Goal: Task Accomplishment & Management: Complete application form

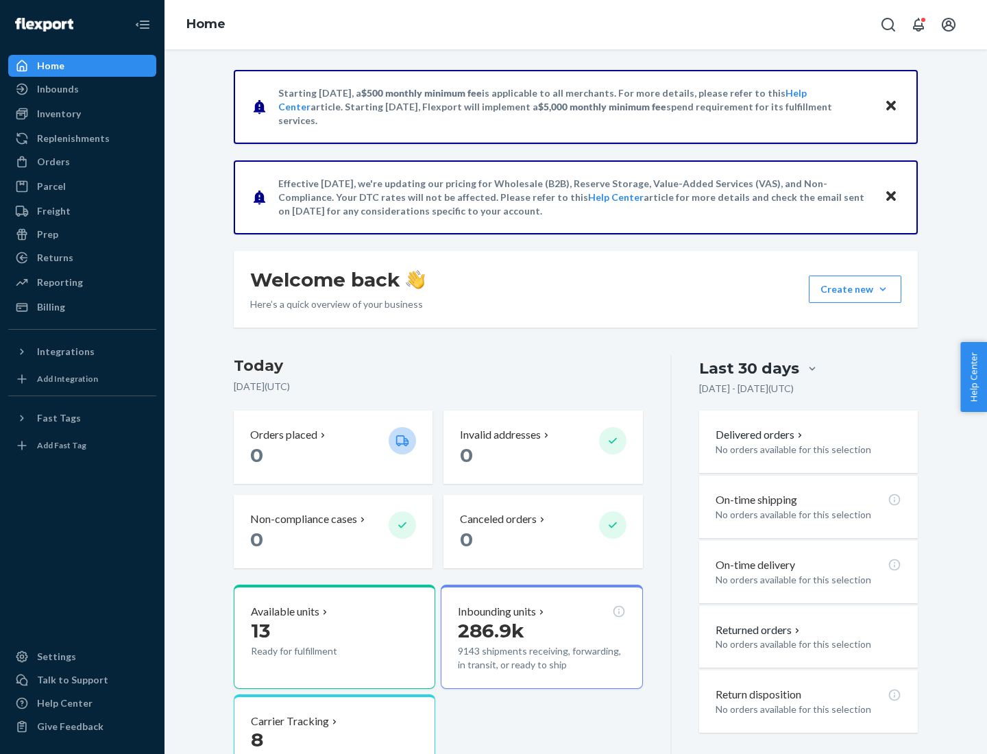
click at [883, 289] on button "Create new Create new inbound Create new order Create new product" at bounding box center [855, 288] width 93 height 27
click at [82, 89] on div "Inbounds" at bounding box center [82, 88] width 145 height 19
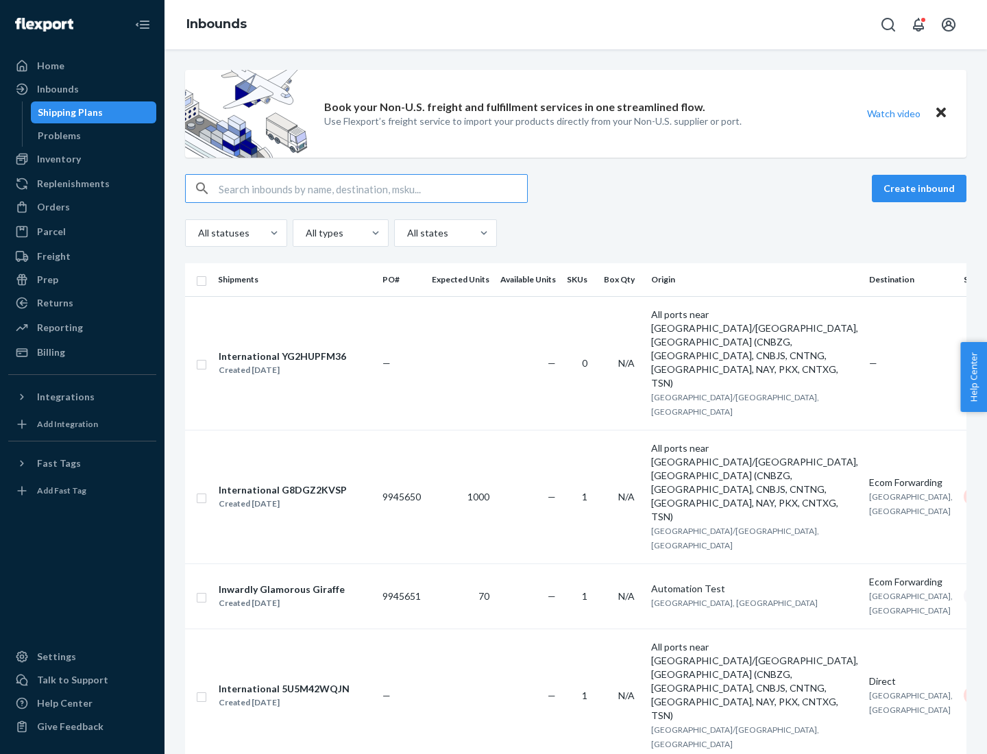
click at [921, 188] on button "Create inbound" at bounding box center [919, 188] width 95 height 27
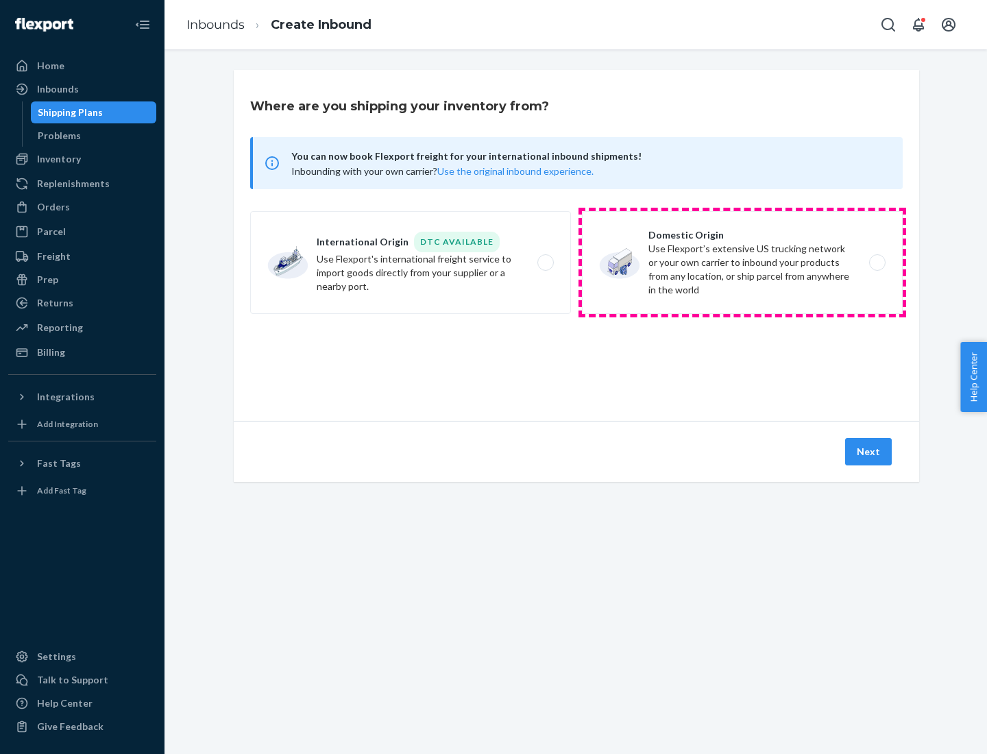
click at [742, 262] on label "Domestic Origin Use Flexport’s extensive US trucking network or your own carrie…" at bounding box center [742, 262] width 321 height 103
click at [877, 262] on input "Domestic Origin Use Flexport’s extensive US trucking network or your own carrie…" at bounding box center [881, 262] width 9 height 9
radio input "true"
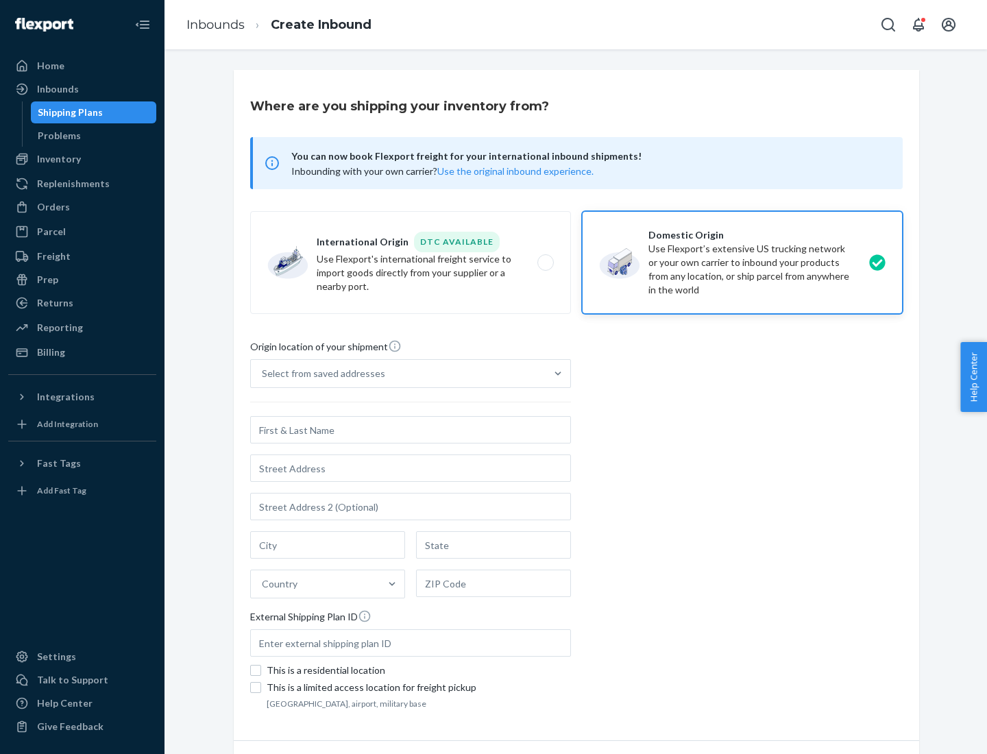
click at [320, 374] on div "Select from saved addresses" at bounding box center [323, 374] width 123 height 14
click at [263, 374] on input "Select from saved addresses" at bounding box center [262, 374] width 1 height 14
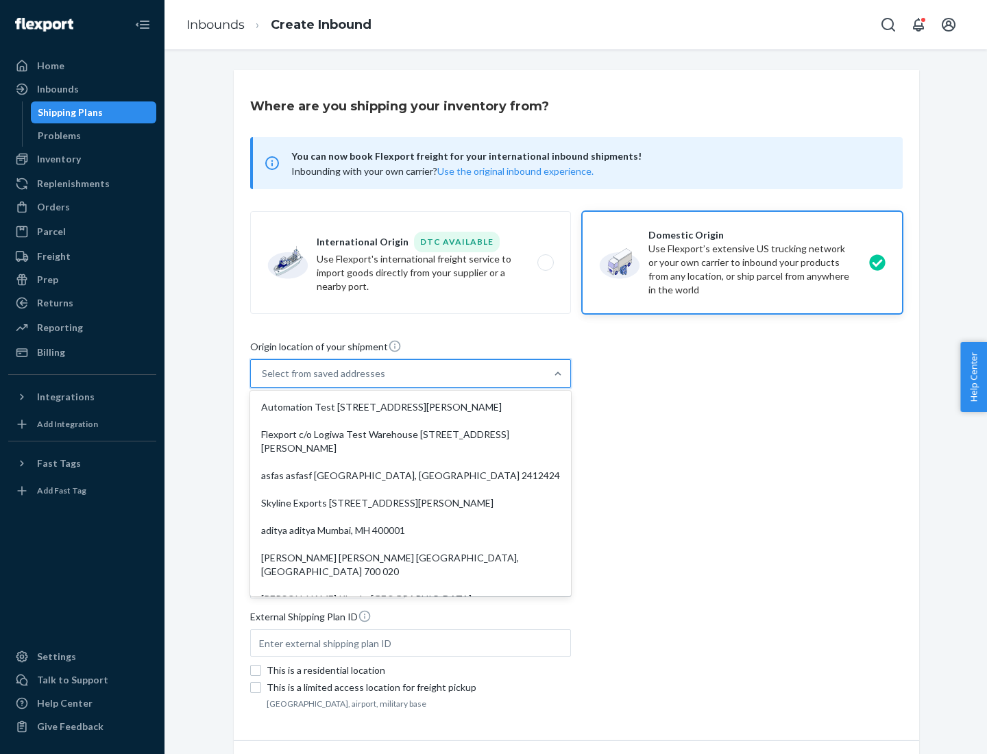
scroll to position [5, 0]
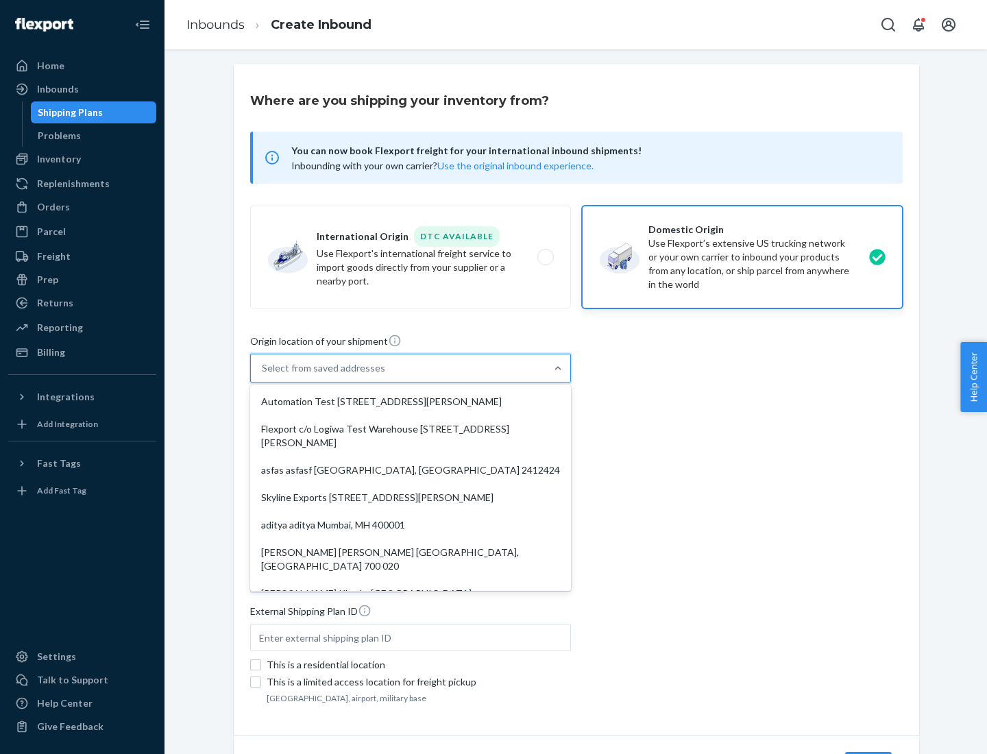
click at [411, 402] on div "Automation Test [STREET_ADDRESS][PERSON_NAME]" at bounding box center [410, 401] width 315 height 27
click at [263, 375] on input "option Automation Test [STREET_ADDRESS][PERSON_NAME]. 9 results available. Use …" at bounding box center [262, 368] width 1 height 14
type input "Automation Test"
type input "9th Floor"
type input "[GEOGRAPHIC_DATA]"
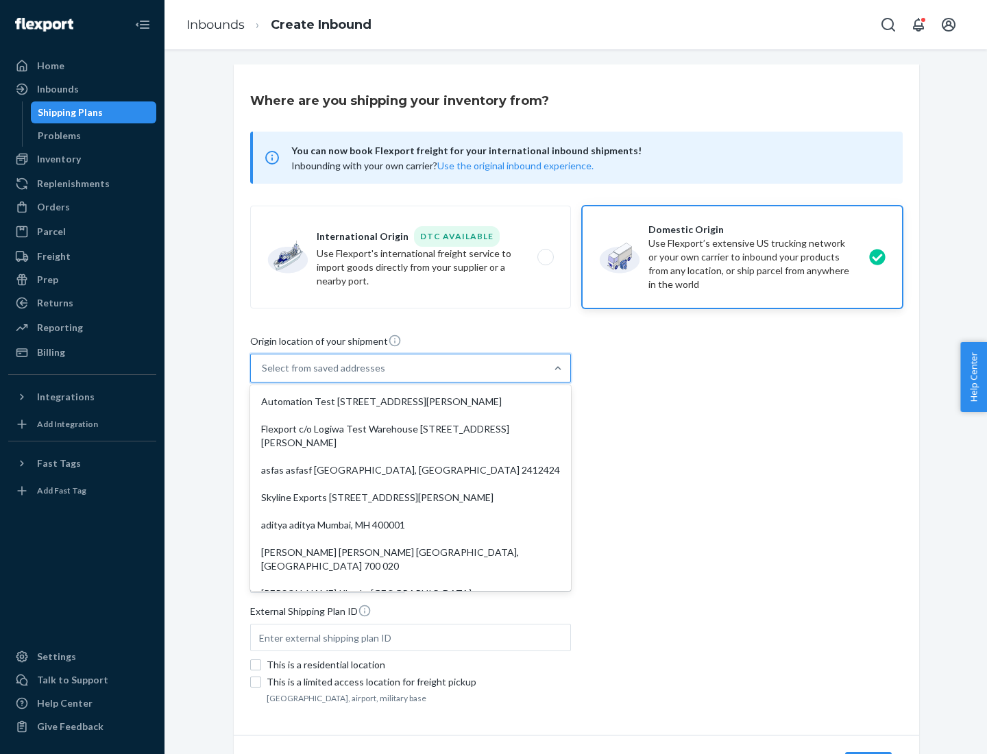
type input "CA"
type input "94104"
type input "[STREET_ADDRESS][PERSON_NAME]"
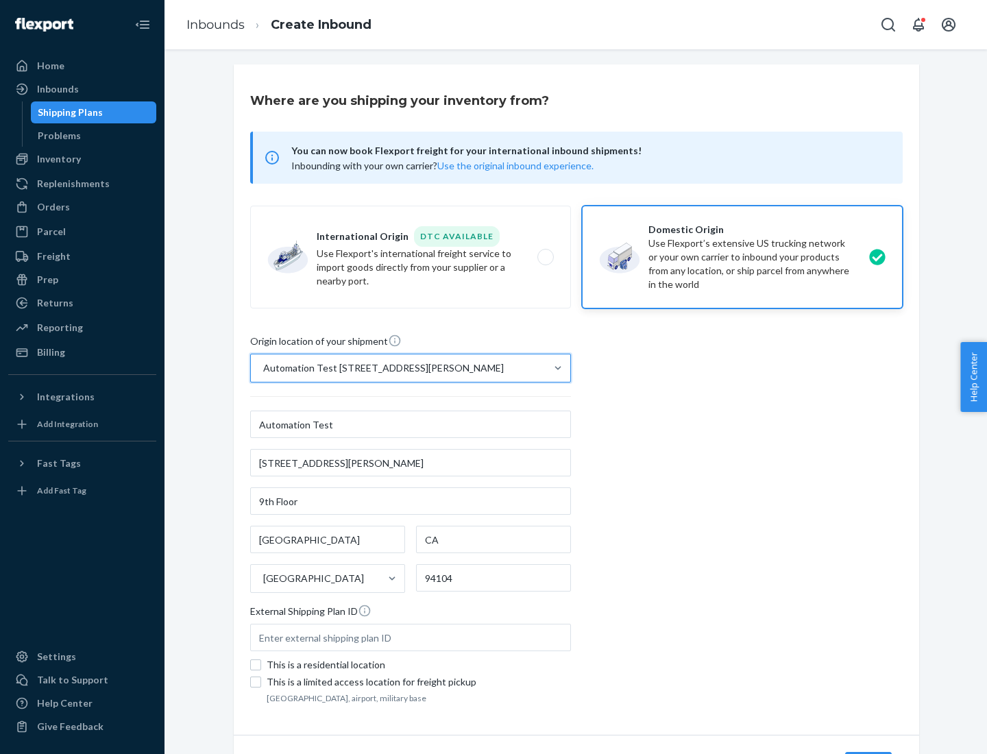
scroll to position [80, 0]
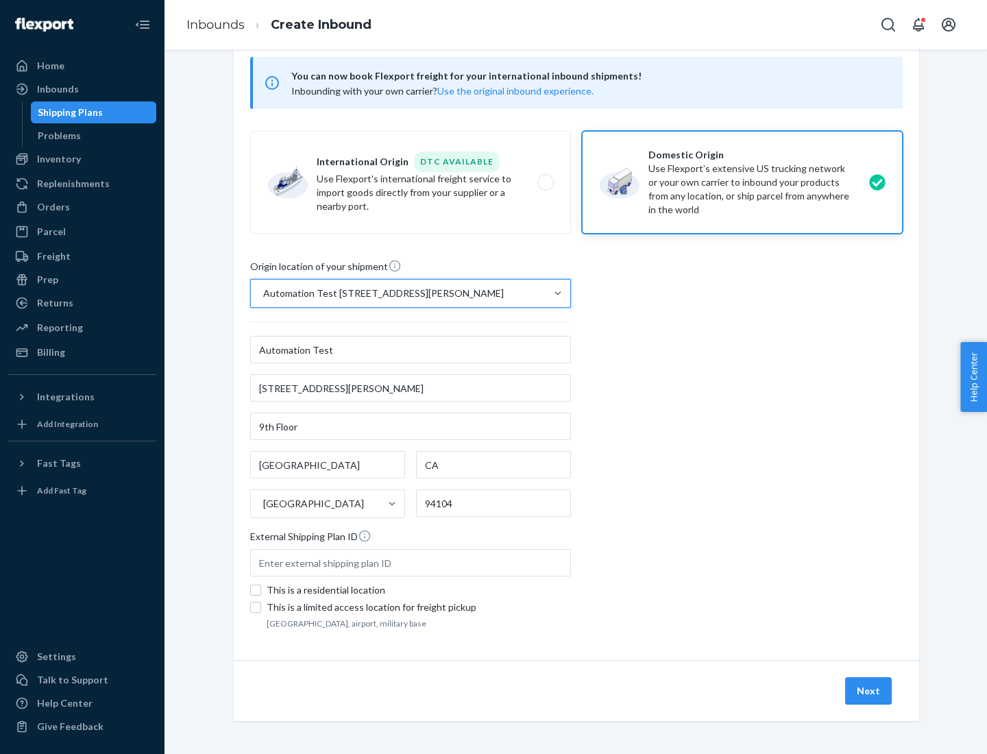
click at [869, 691] on button "Next" at bounding box center [868, 690] width 47 height 27
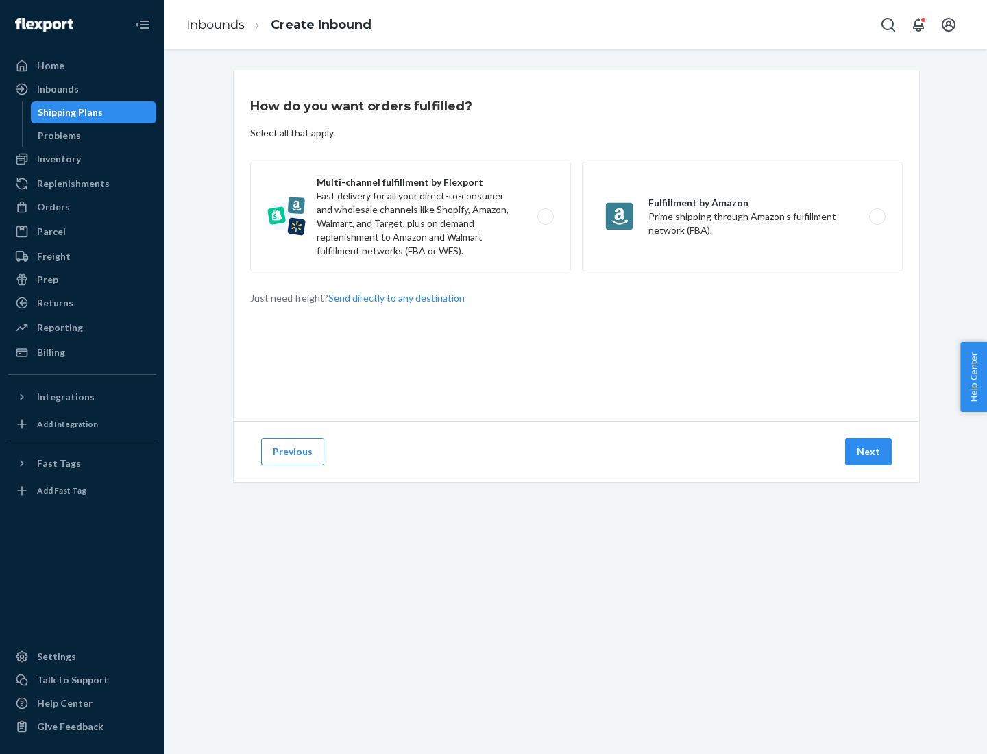
click at [411, 217] on label "Multi-channel fulfillment by Flexport Fast delivery for all your direct-to-cons…" at bounding box center [410, 217] width 321 height 110
click at [545, 217] on input "Multi-channel fulfillment by Flexport Fast delivery for all your direct-to-cons…" at bounding box center [549, 216] width 9 height 9
radio input "true"
click at [869, 452] on button "Next" at bounding box center [868, 451] width 47 height 27
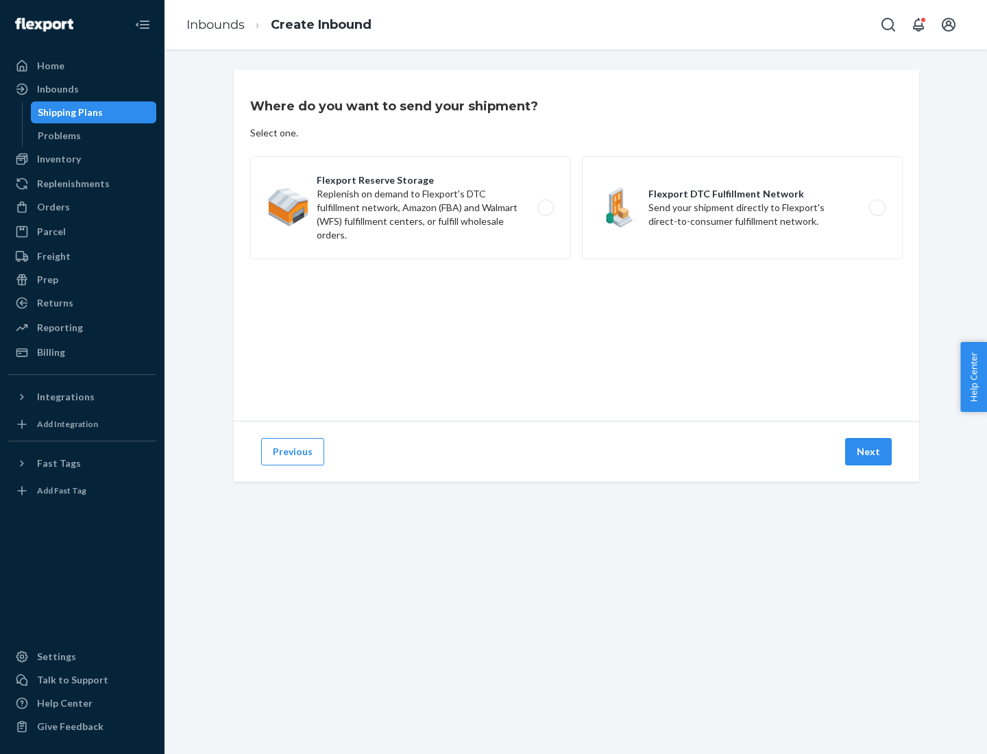
click at [742, 208] on label "Flexport DTC Fulfillment Network Send your shipment directly to Flexport's dire…" at bounding box center [742, 207] width 321 height 103
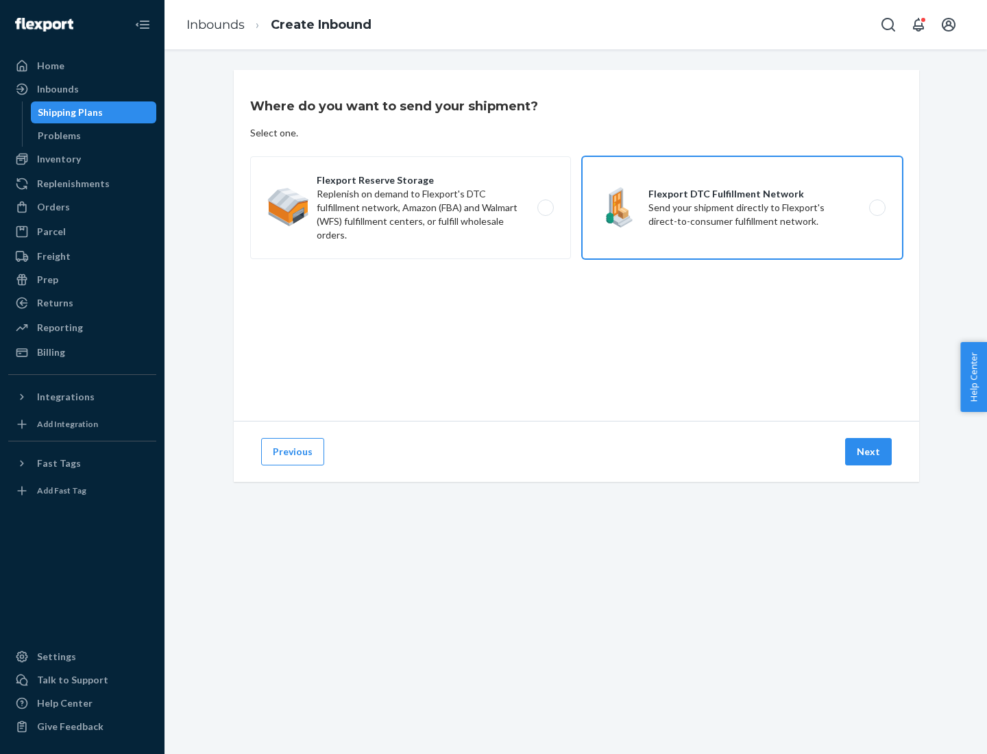
click at [877, 208] on input "Flexport DTC Fulfillment Network Send your shipment directly to Flexport's dire…" at bounding box center [881, 208] width 9 height 9
radio input "true"
click at [869, 452] on button "Next" at bounding box center [868, 451] width 47 height 27
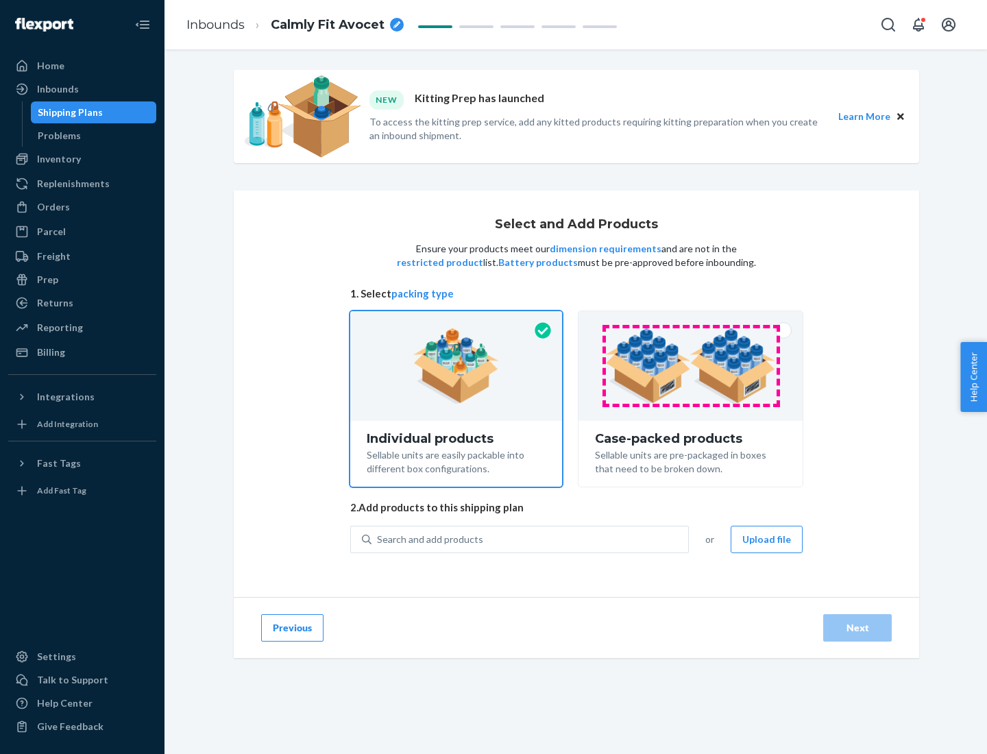
click at [691, 366] on img at bounding box center [690, 365] width 171 height 75
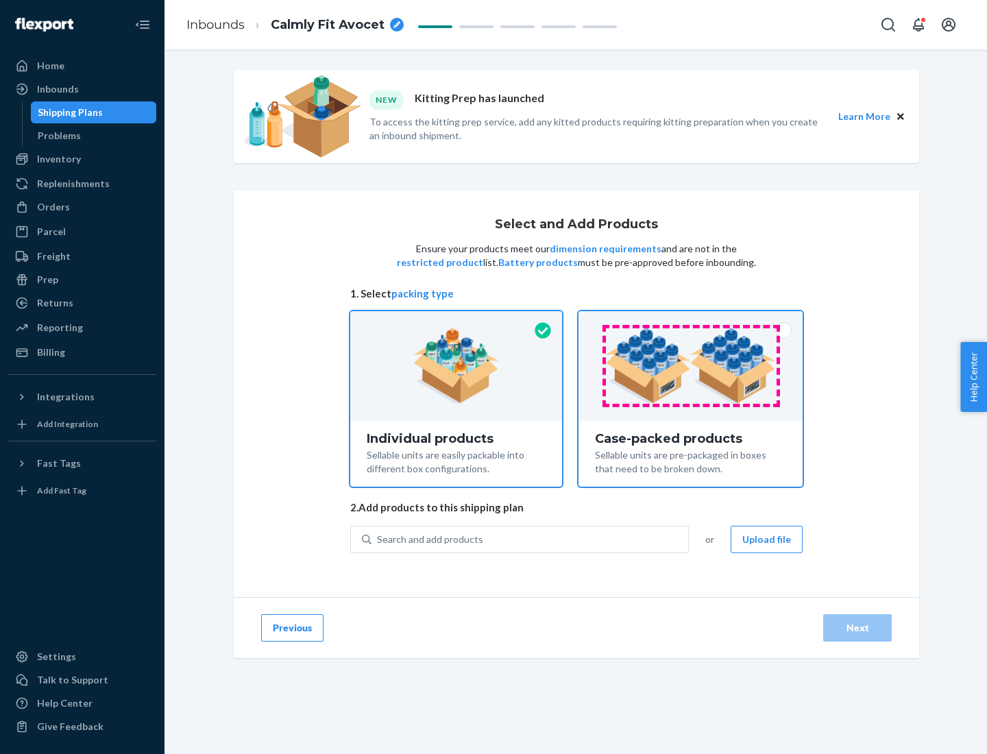
click at [691, 320] on input "Case-packed products Sellable units are pre-packaged in boxes that need to be b…" at bounding box center [690, 315] width 9 height 9
radio input "true"
radio input "false"
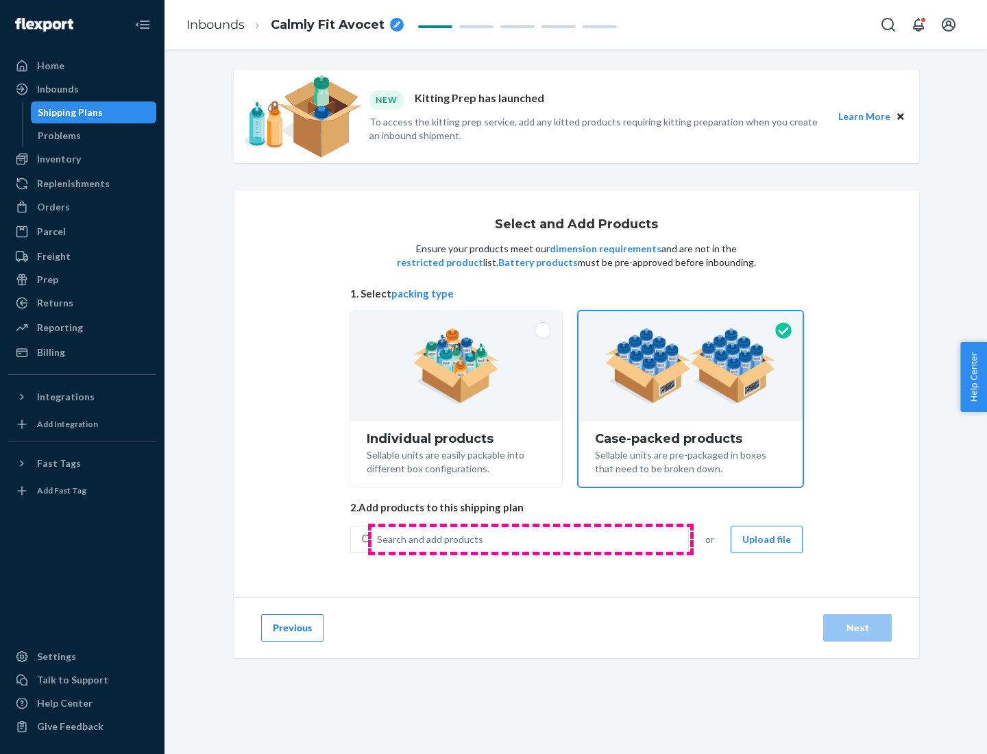
click at [530, 539] on div "Search and add products" at bounding box center [529, 539] width 317 height 25
click at [378, 539] on input "Search and add products" at bounding box center [377, 539] width 1 height 14
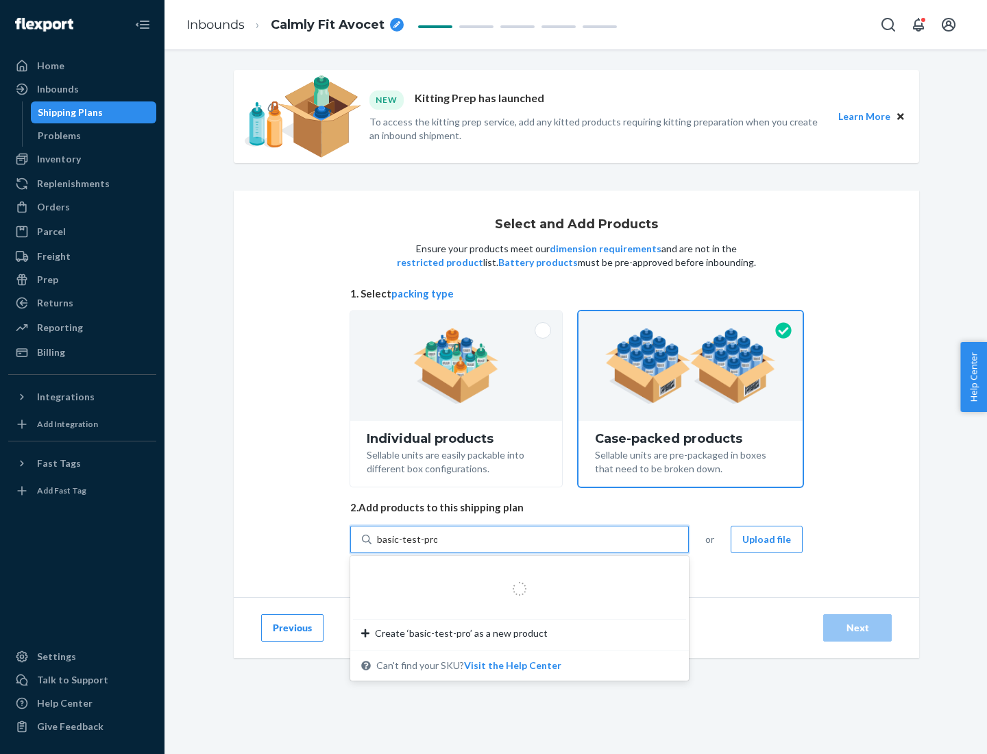
type input "basic-test-product-1"
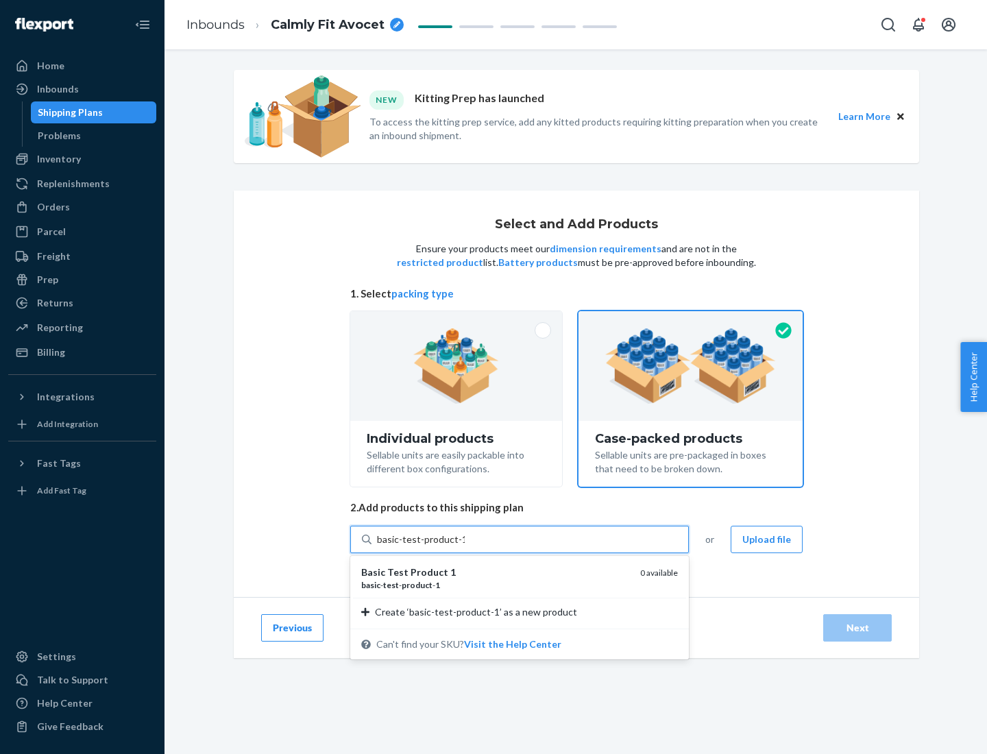
click at [495, 585] on div "basic - test - product - 1" at bounding box center [495, 585] width 268 height 12
click at [465, 546] on input "basic-test-product-1" at bounding box center [421, 539] width 88 height 14
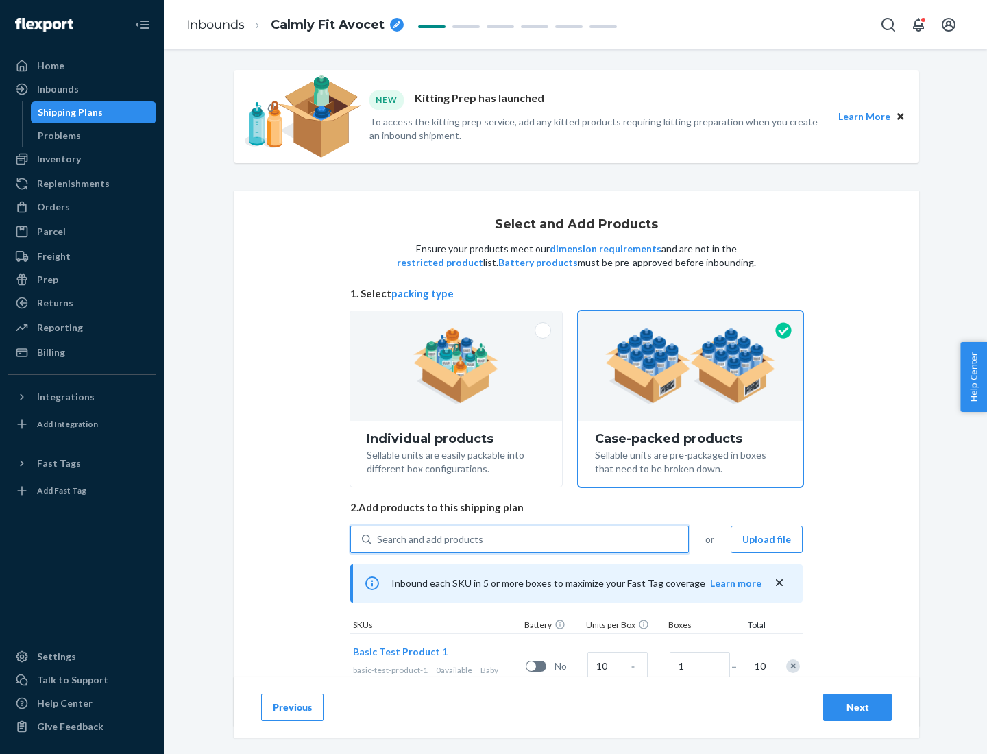
scroll to position [49, 0]
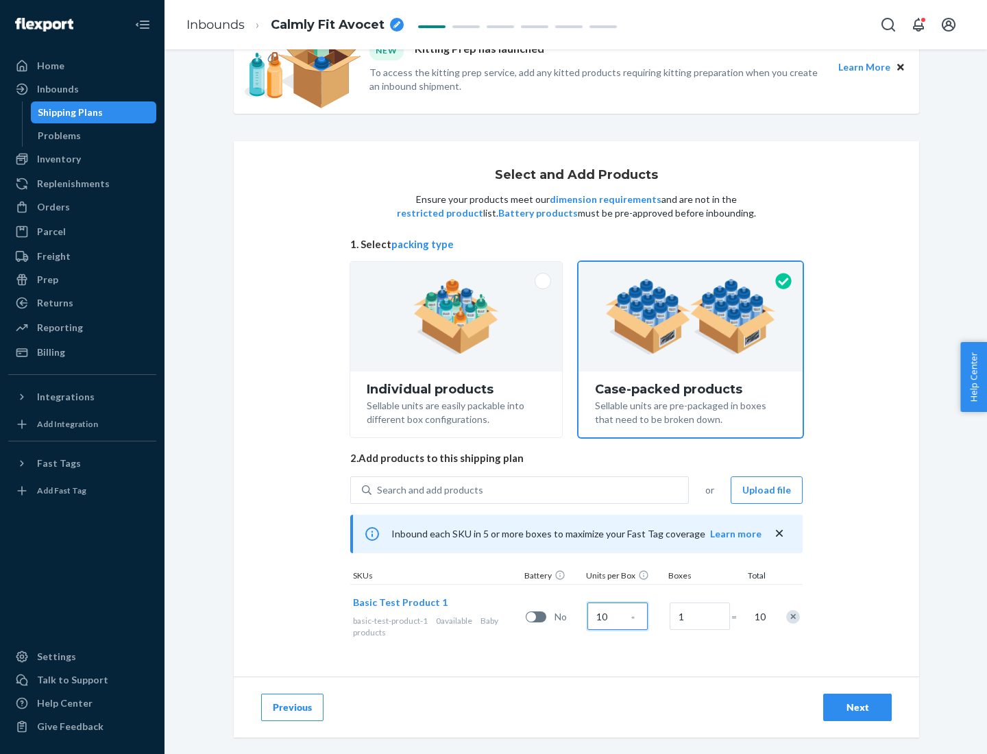
type input "10"
type input "7"
click at [857, 707] on div "Next" at bounding box center [857, 707] width 45 height 14
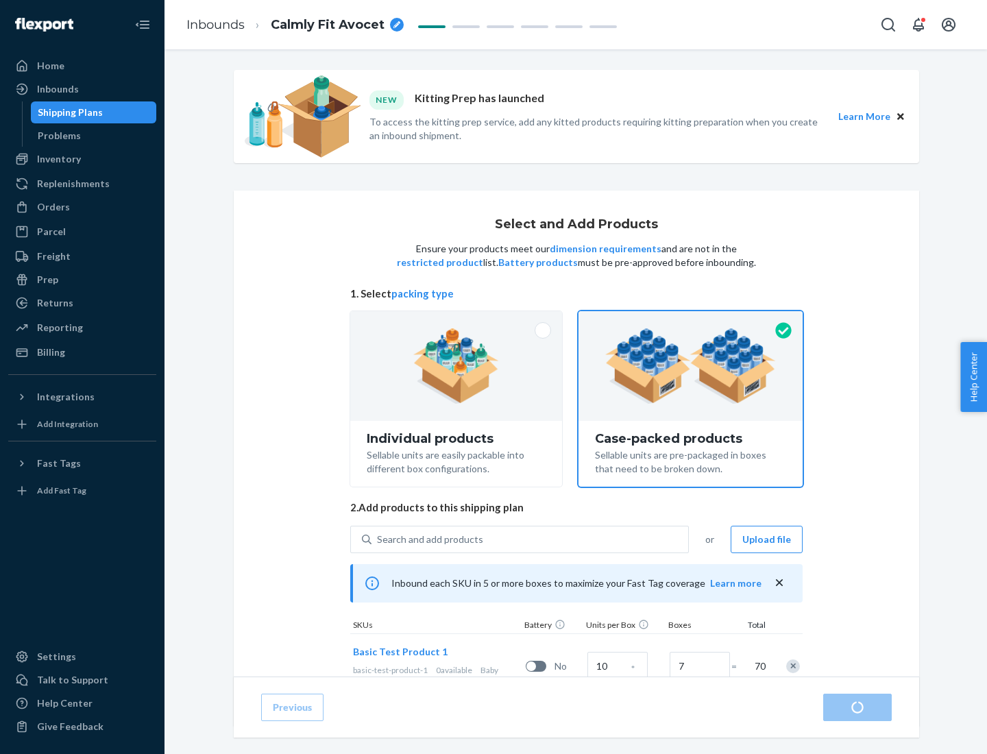
radio input "true"
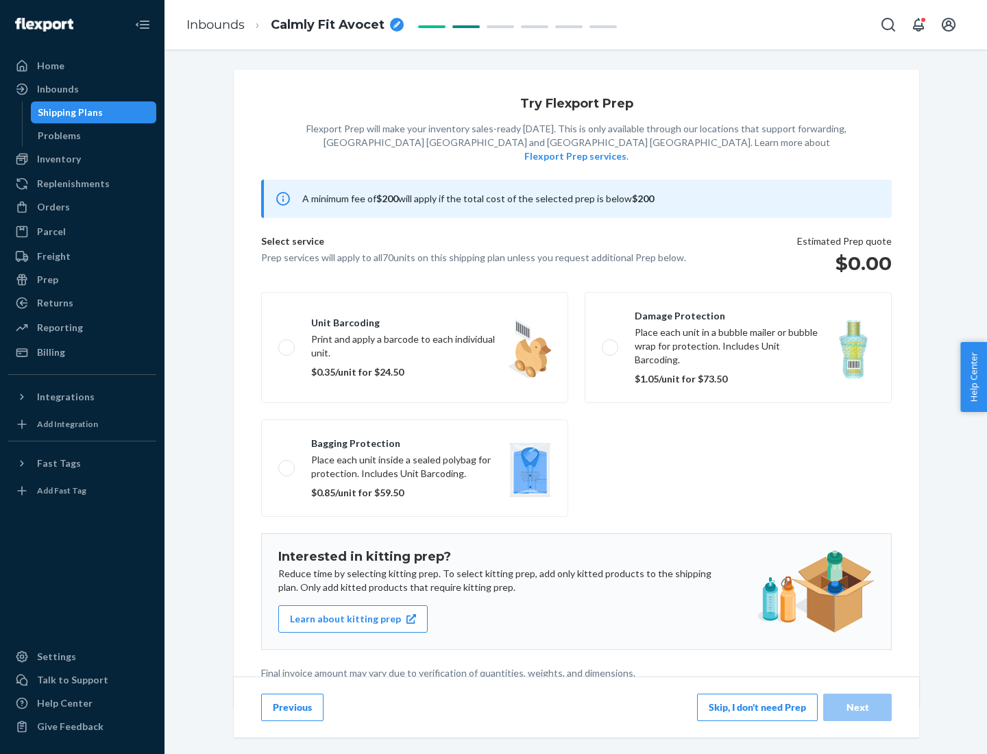
scroll to position [3, 0]
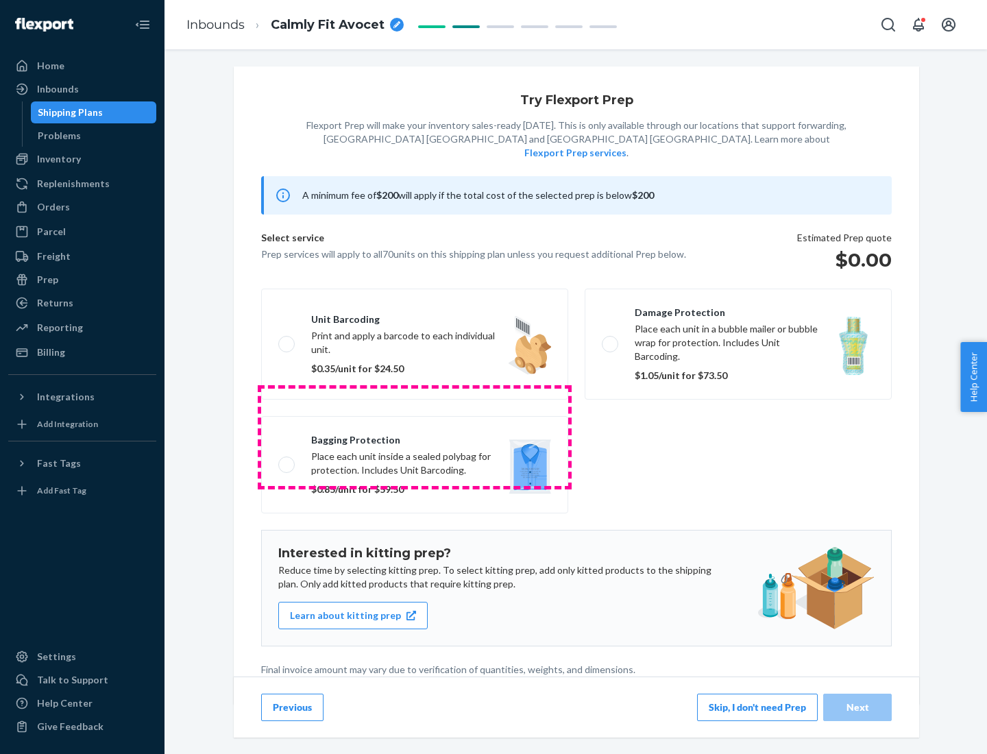
click at [415, 437] on label "Bagging protection Place each unit inside a sealed polybag for protection. Incl…" at bounding box center [414, 464] width 307 height 97
click at [287, 460] on input "Bagging protection Place each unit inside a sealed polybag for protection. Incl…" at bounding box center [282, 464] width 9 height 9
checkbox input "true"
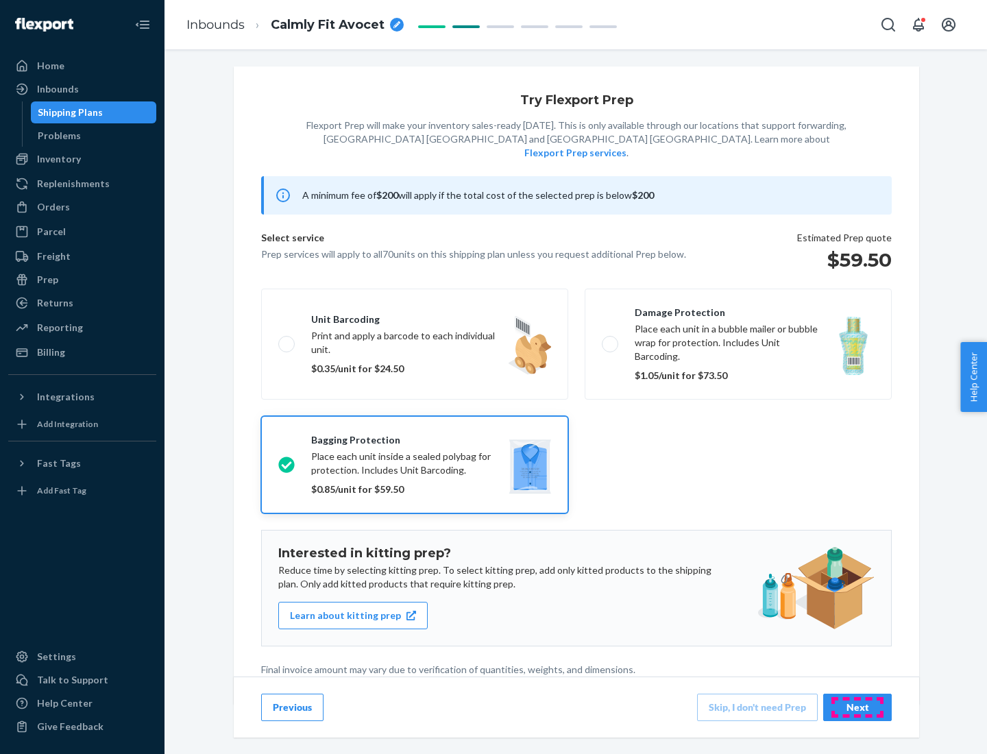
click at [857, 707] on div "Next" at bounding box center [857, 707] width 45 height 14
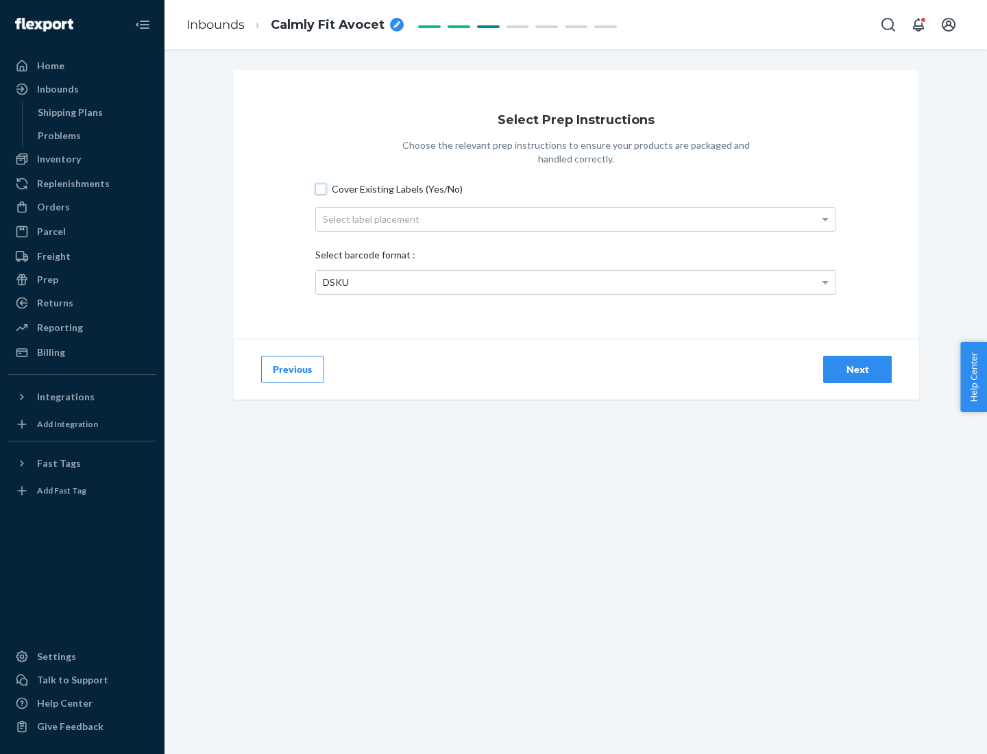
click at [321, 188] on input "Cover Existing Labels (Yes/No)" at bounding box center [320, 189] width 11 height 11
checkbox input "true"
click at [576, 219] on div "Select label placement" at bounding box center [575, 219] width 519 height 23
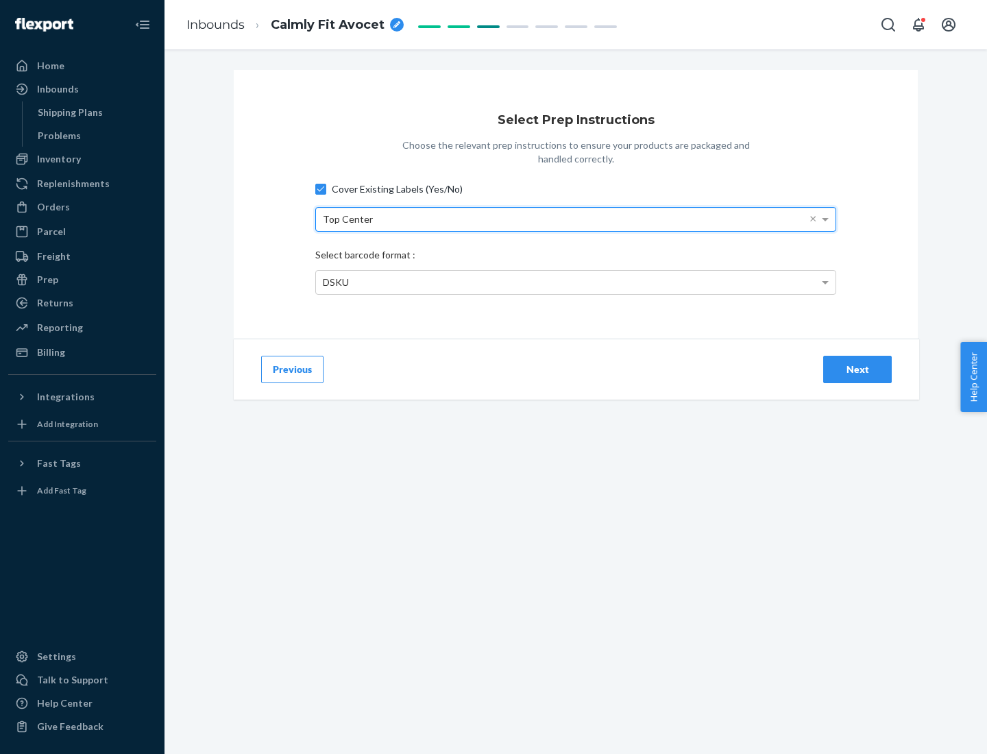
click at [576, 282] on div "DSKU" at bounding box center [575, 282] width 519 height 23
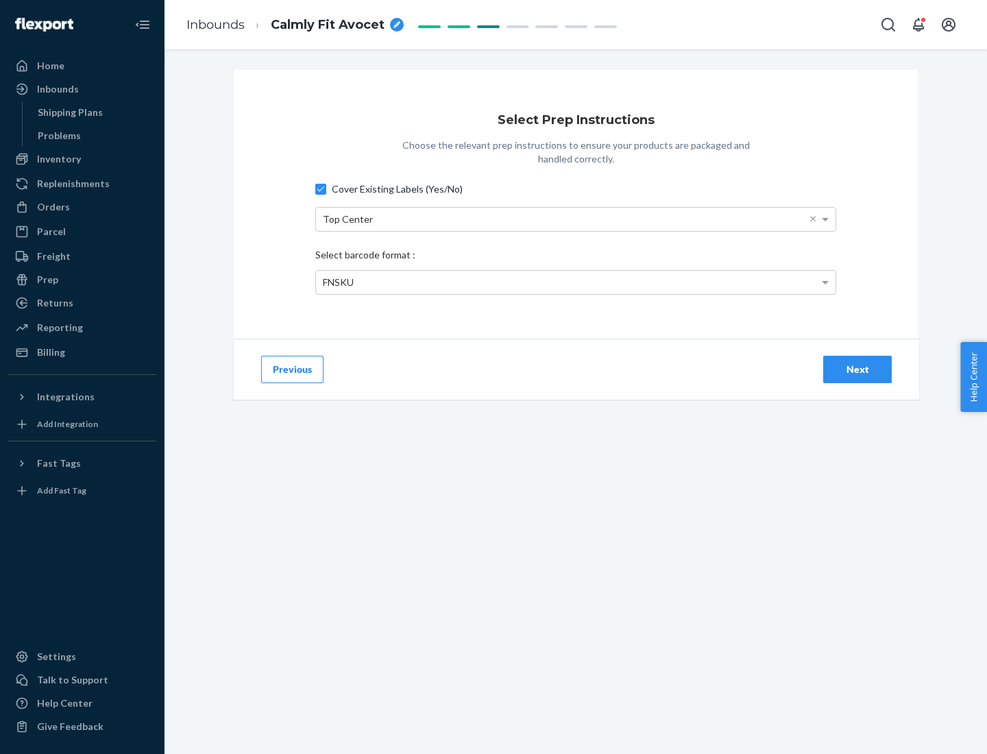
click at [857, 369] on div "Next" at bounding box center [857, 370] width 45 height 14
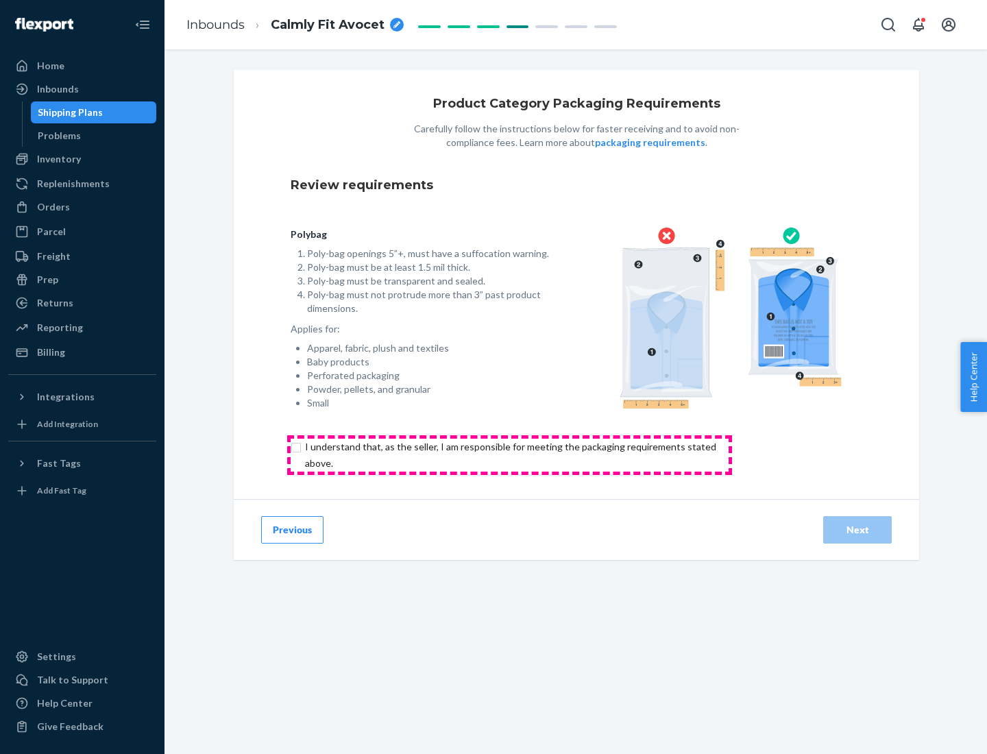
click at [509, 454] on input "checkbox" at bounding box center [519, 455] width 456 height 33
checkbox input "true"
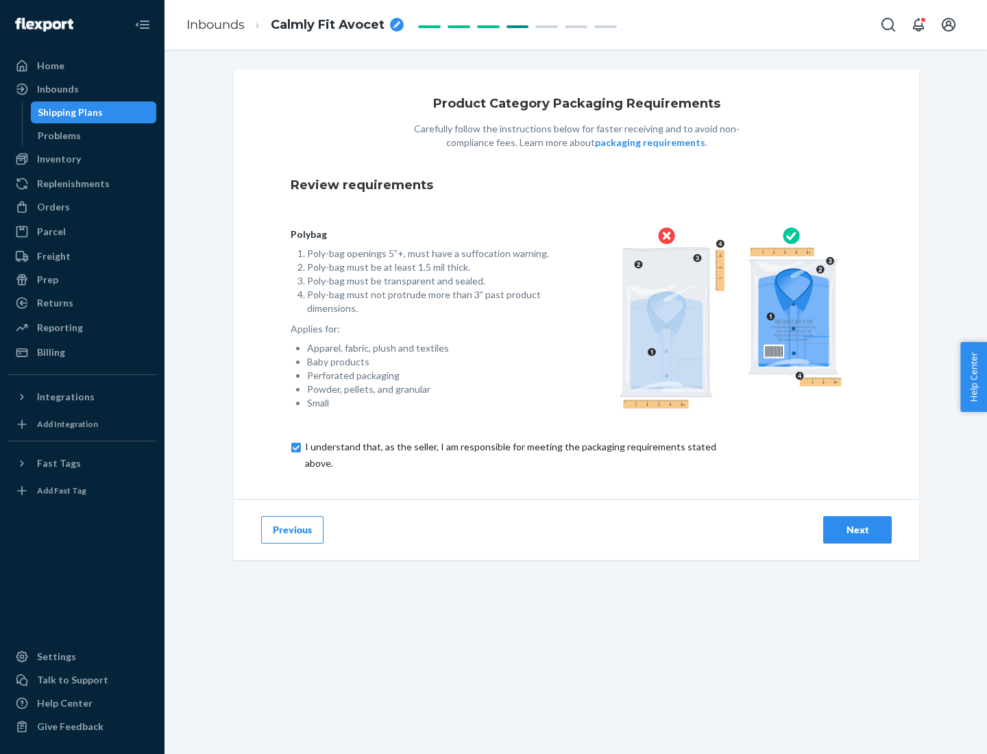
click at [857, 529] on div "Next" at bounding box center [857, 530] width 45 height 14
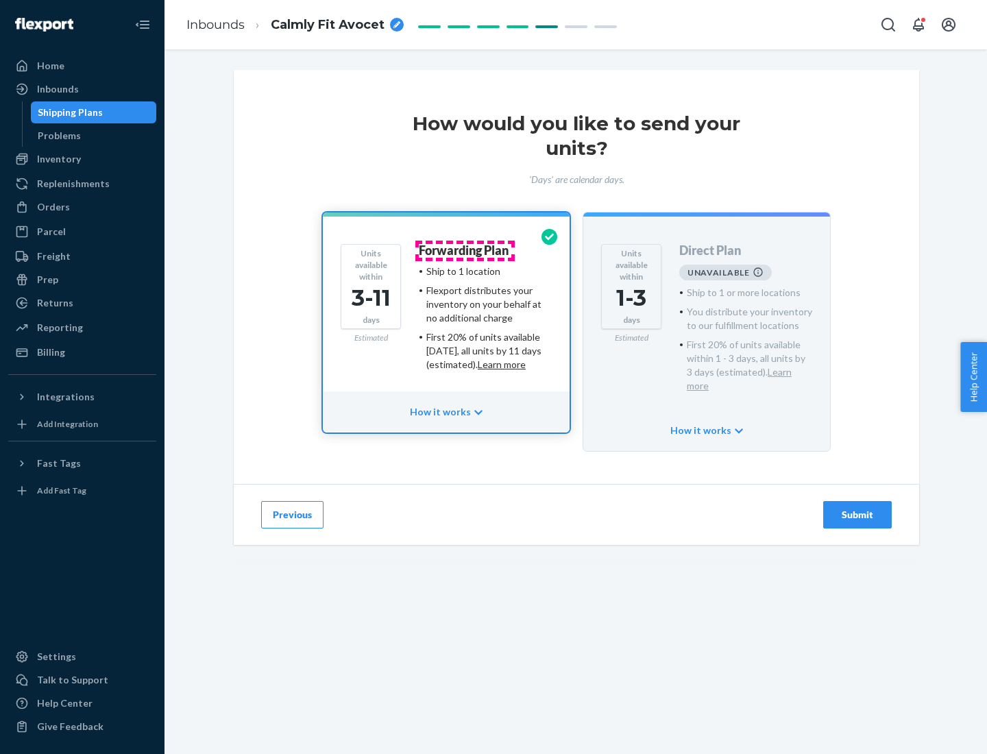
click at [465, 250] on h4 "Forwarding Plan" at bounding box center [464, 251] width 90 height 14
click at [857, 508] on div "Submit" at bounding box center [857, 515] width 45 height 14
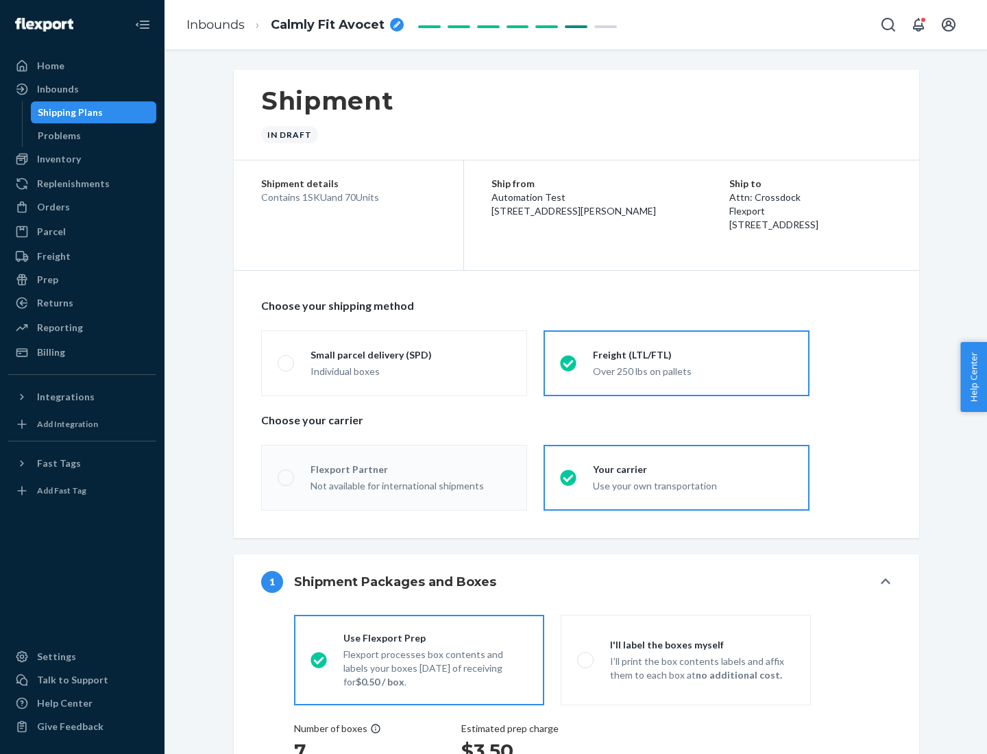
radio input "true"
radio input "false"
radio input "true"
radio input "false"
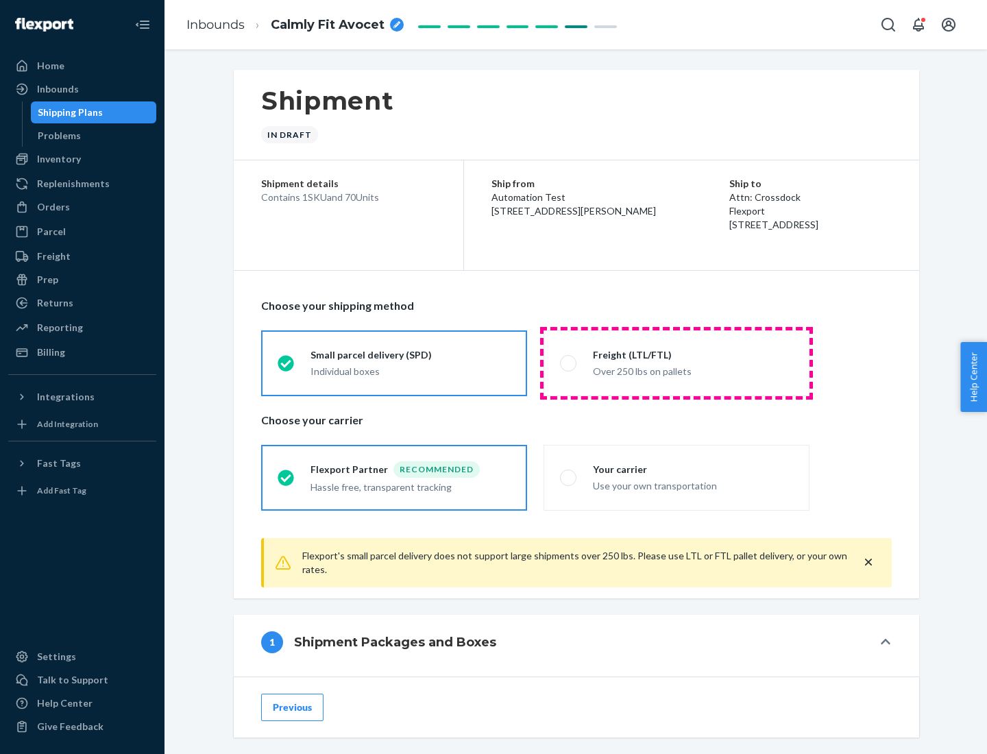
click at [676, 363] on div "Over 250 lbs on pallets" at bounding box center [693, 370] width 200 height 16
click at [569, 363] on input "Freight (LTL/FTL) Over 250 lbs on pallets" at bounding box center [564, 362] width 9 height 9
radio input "true"
radio input "false"
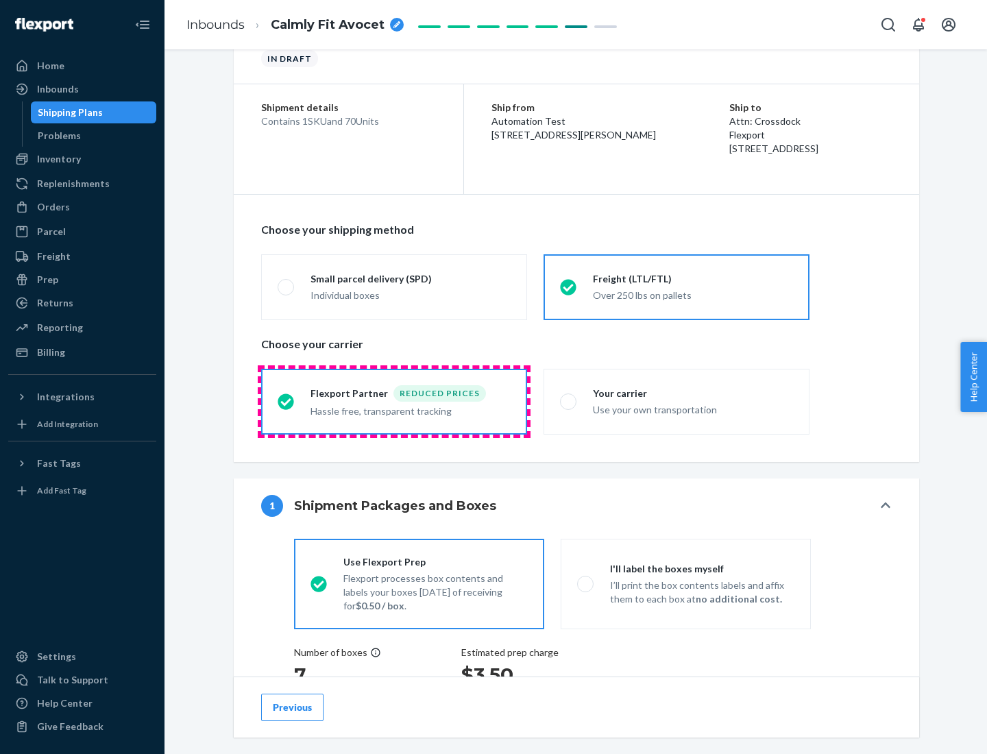
click at [394, 402] on div "Hassle free, transparent tracking" at bounding box center [410, 410] width 200 height 16
click at [286, 401] on input "Flexport Partner Reduced prices Hassle free, transparent tracking" at bounding box center [282, 401] width 9 height 9
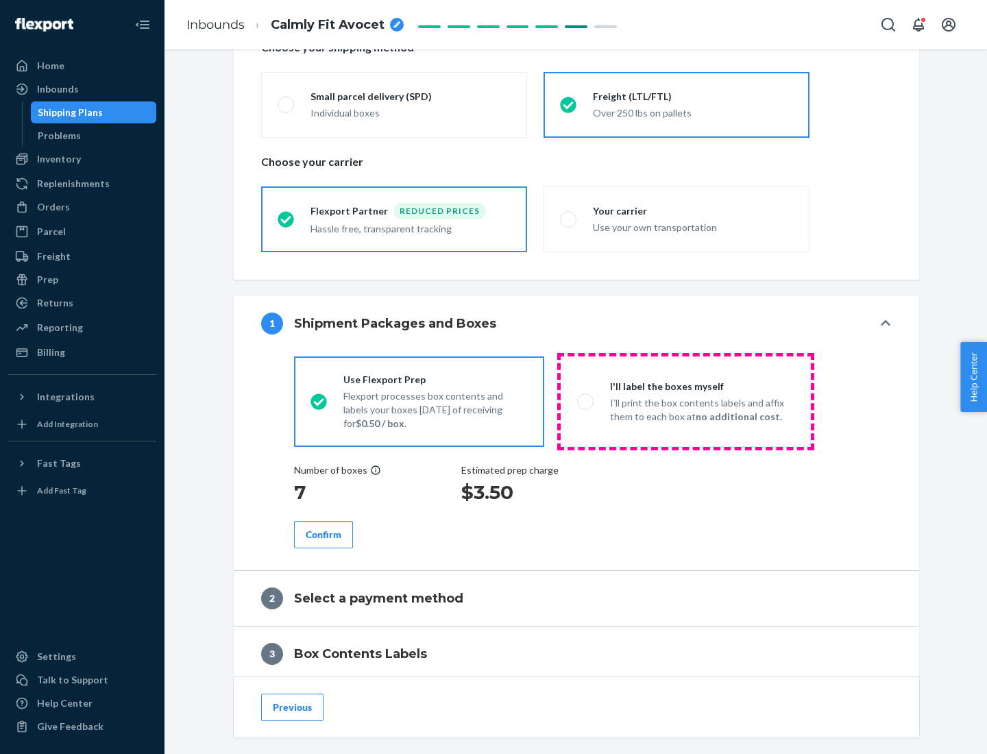
click at [685, 401] on p "I’ll print the box contents labels and affix them to each box at no additional …" at bounding box center [702, 409] width 184 height 27
click at [586, 401] on input "I'll label the boxes myself I’ll print the box contents labels and affix them t…" at bounding box center [581, 401] width 9 height 9
radio input "true"
radio input "false"
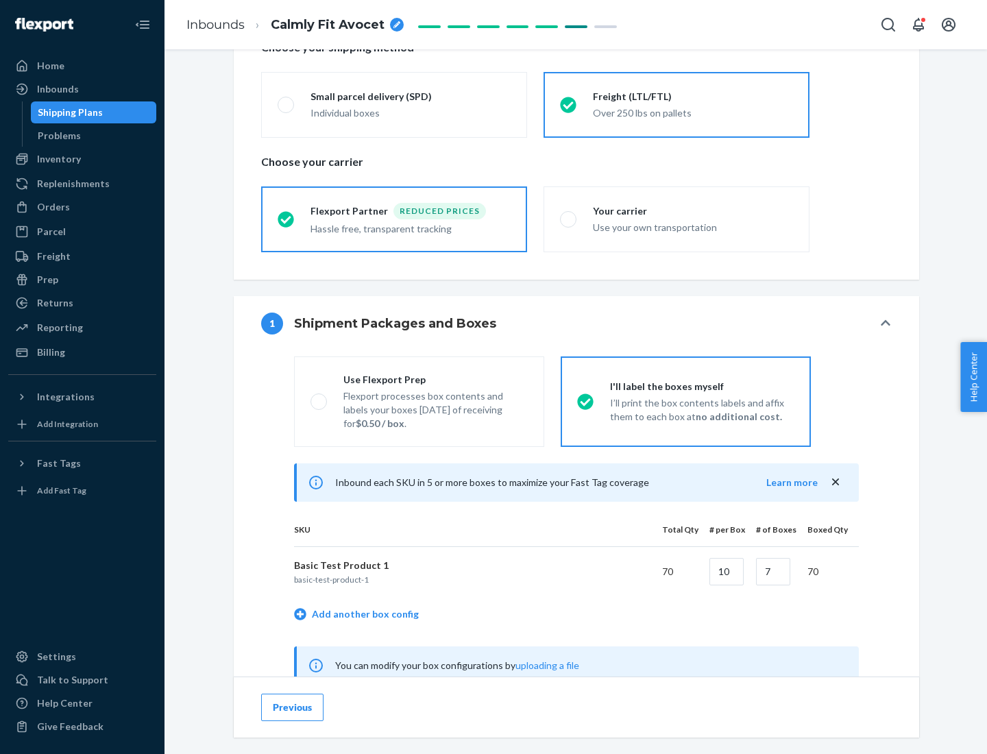
scroll to position [428, 0]
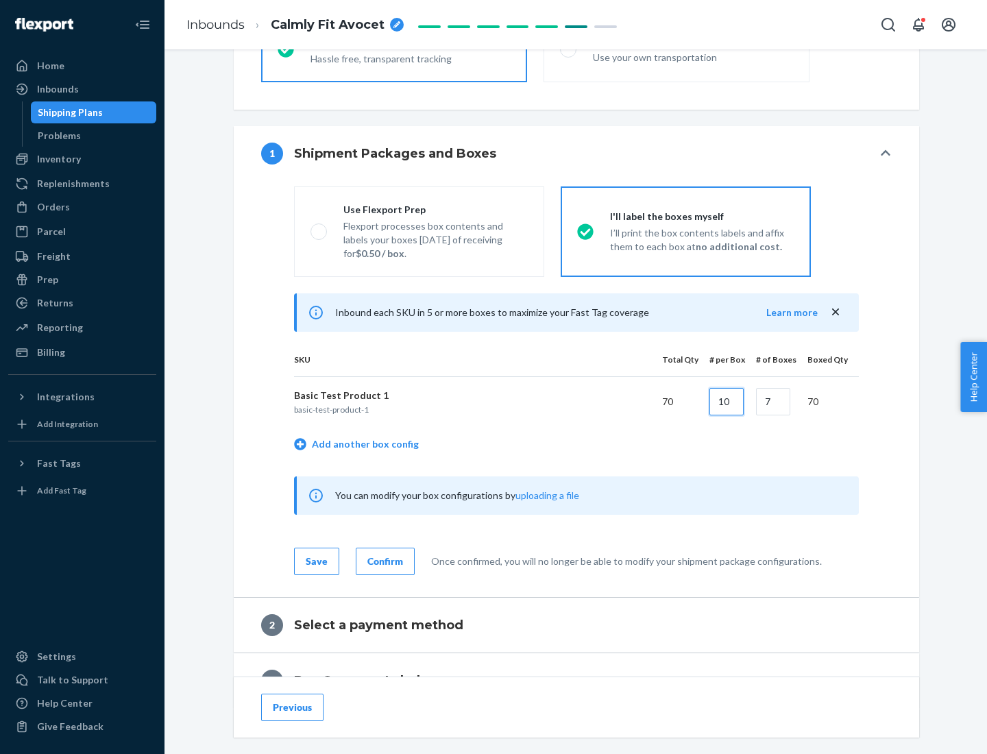
type input "10"
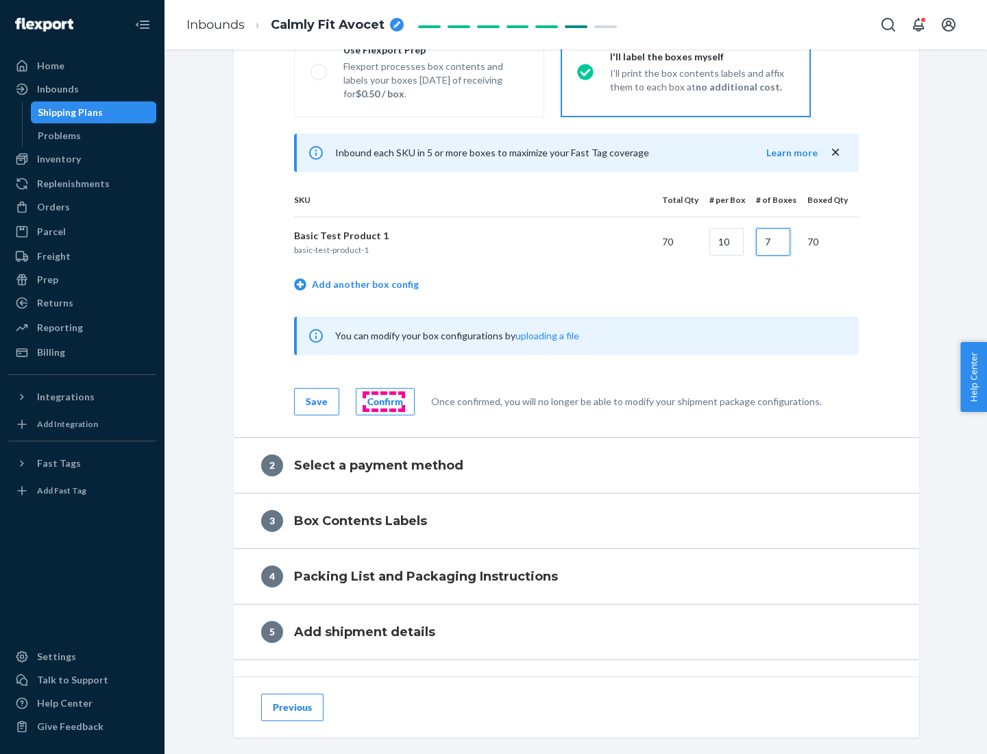
type input "7"
click at [383, 401] on div "Confirm" at bounding box center [385, 402] width 36 height 14
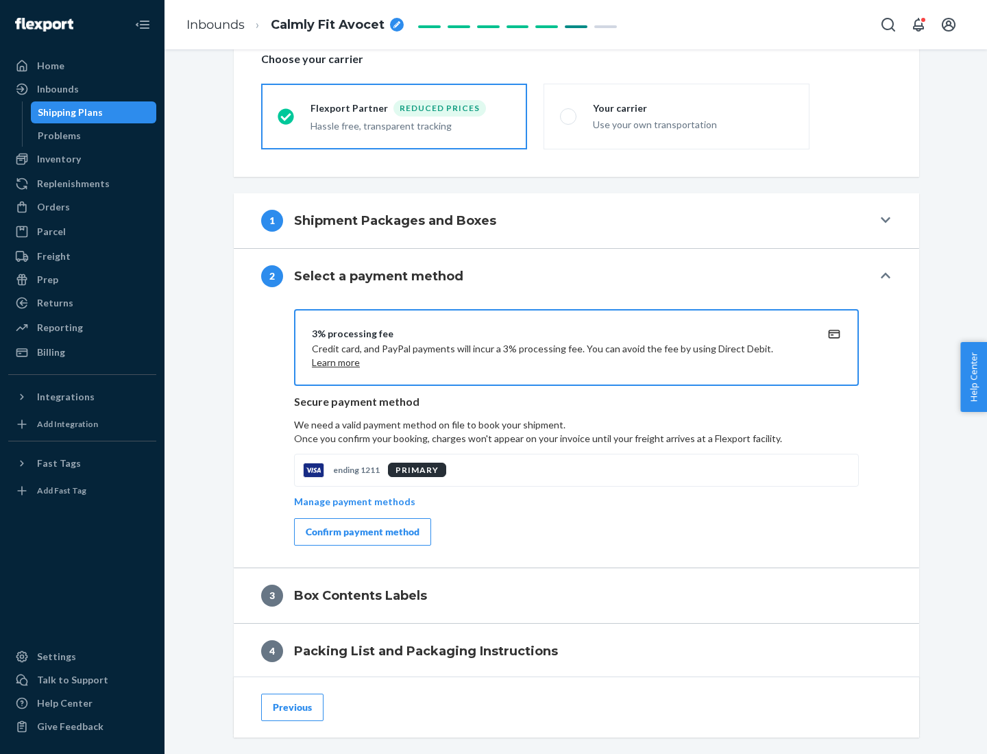
scroll to position [491, 0]
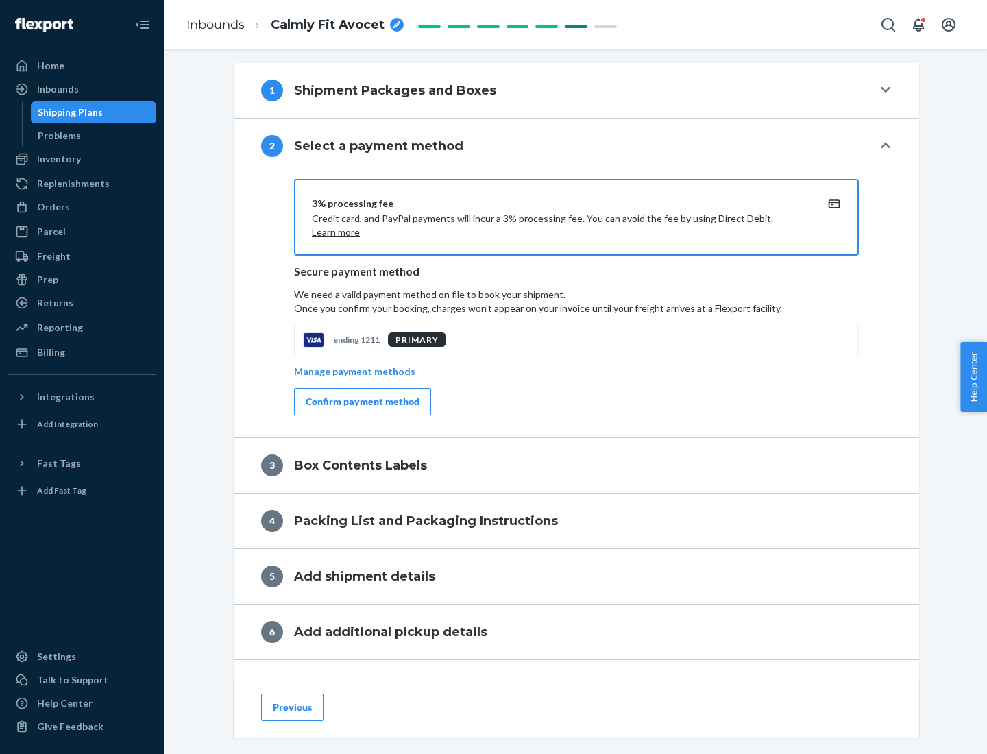
click at [361, 402] on div "Confirm payment method" at bounding box center [363, 402] width 114 height 14
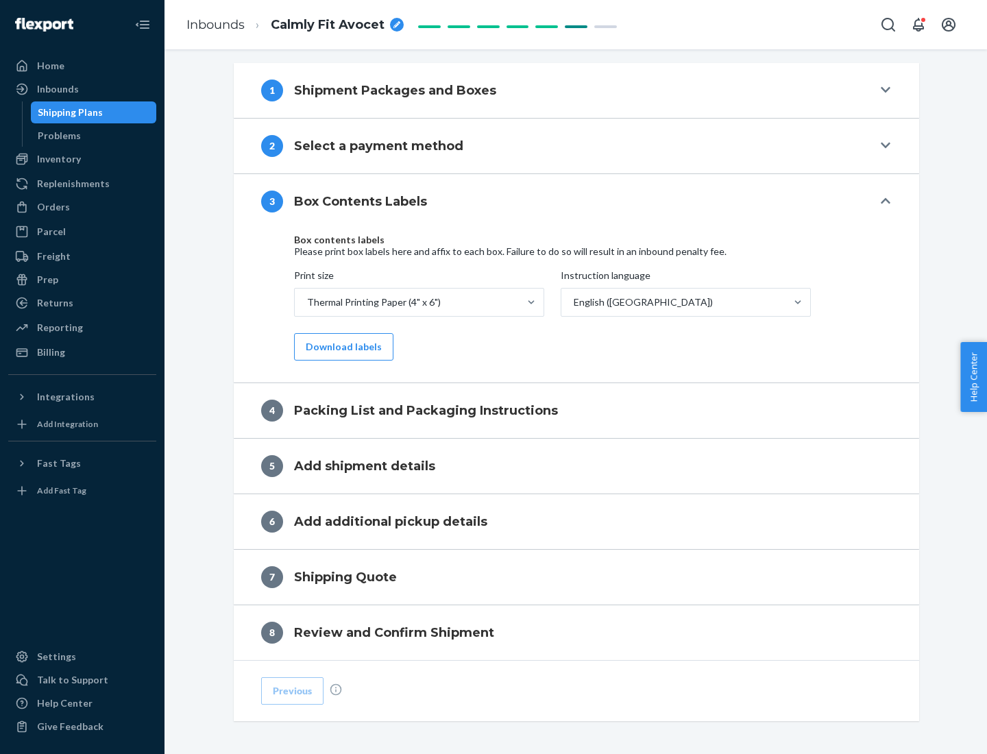
scroll to position [437, 0]
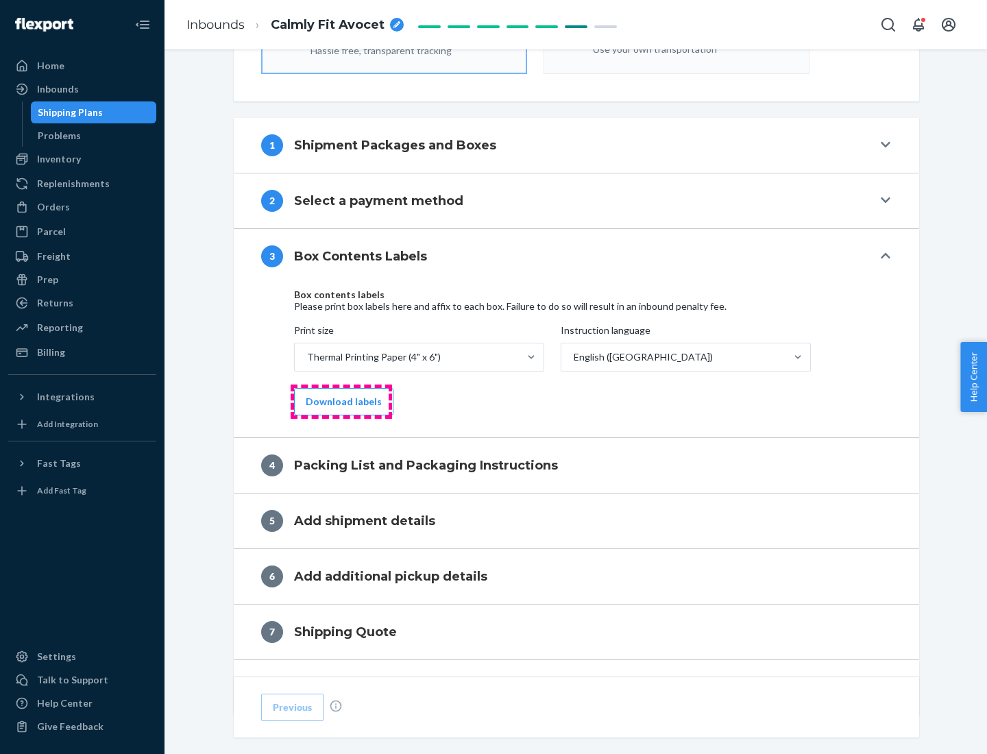
click at [341, 402] on button "Download labels" at bounding box center [343, 401] width 99 height 27
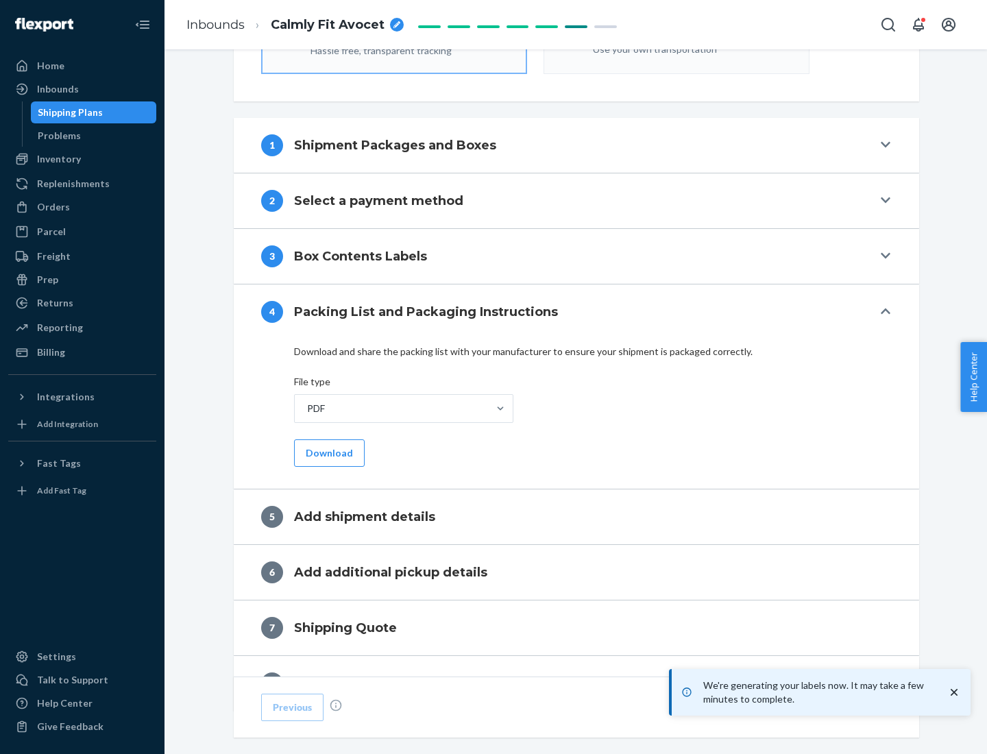
scroll to position [488, 0]
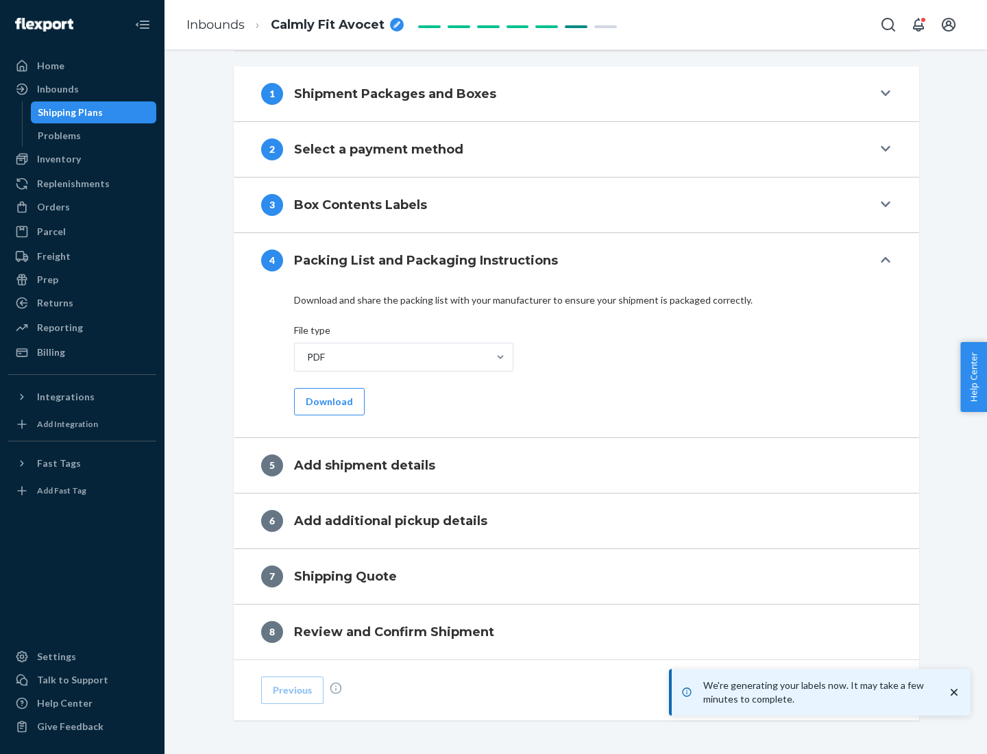
click at [328, 401] on button "Download" at bounding box center [329, 401] width 71 height 27
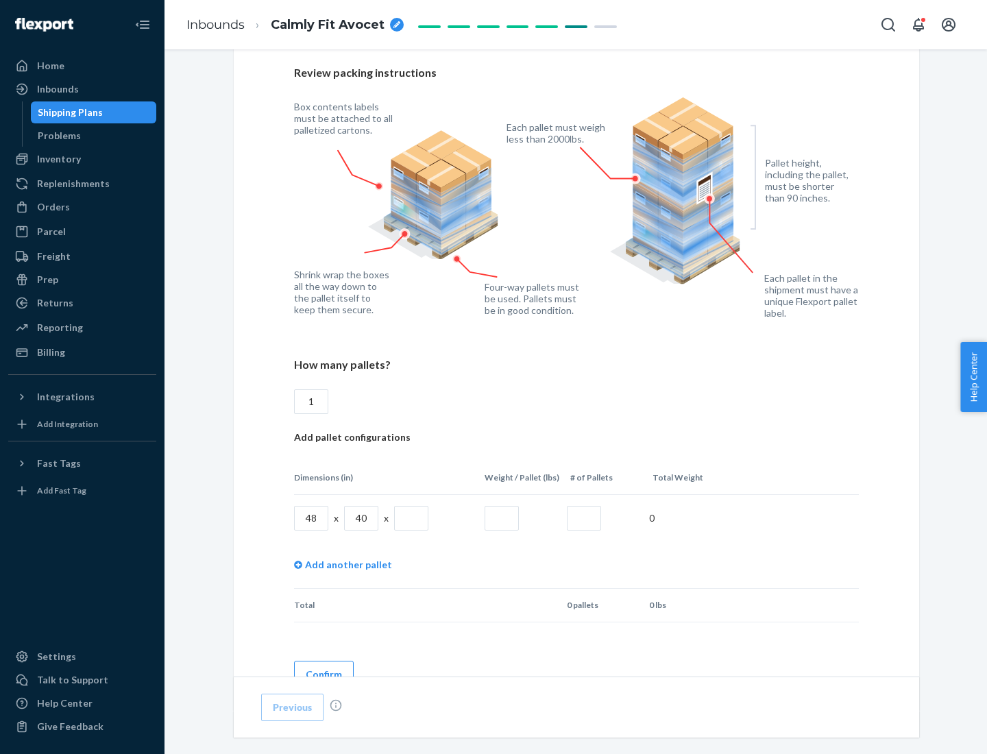
scroll to position [996, 0]
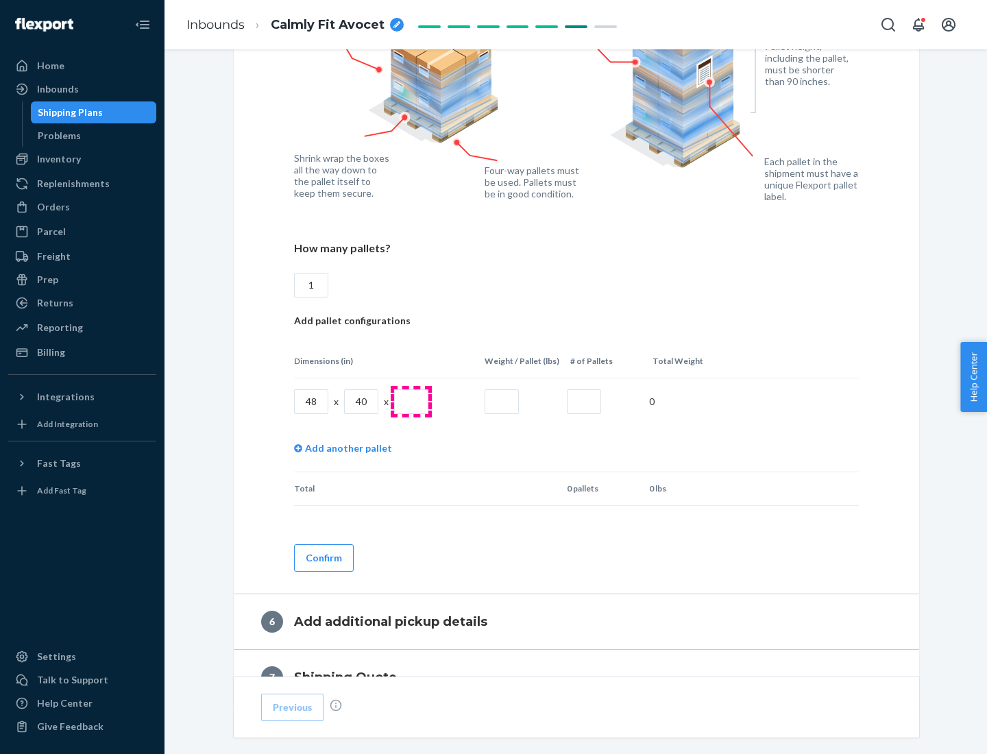
type input "1"
type input "40"
type input "200"
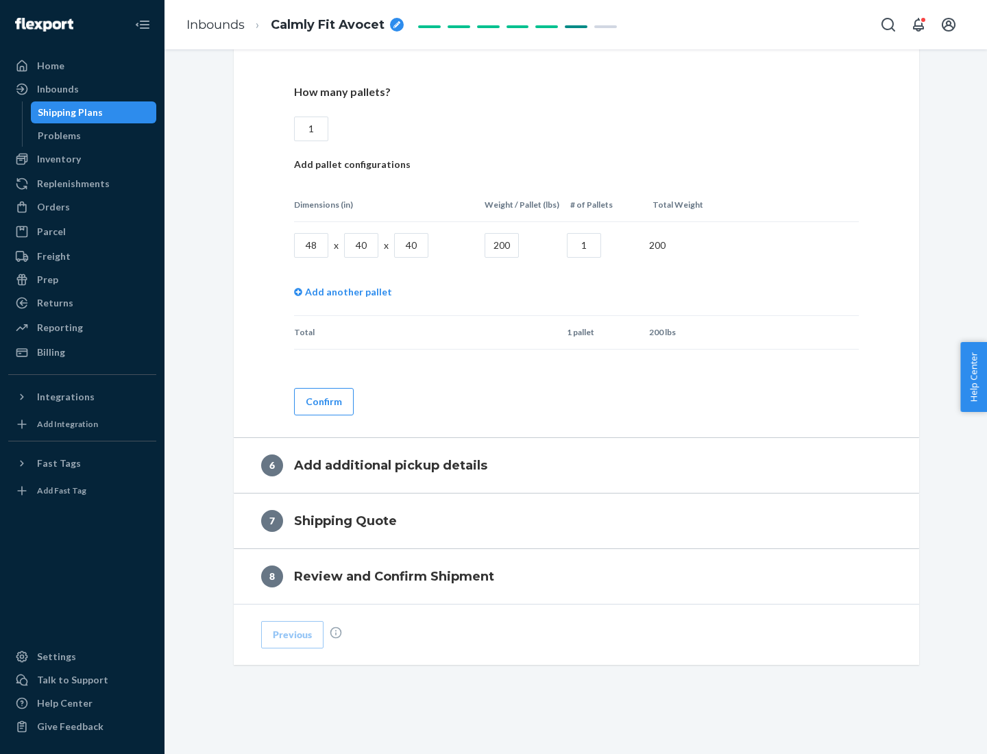
type input "1"
click at [323, 401] on button "Confirm" at bounding box center [324, 401] width 60 height 27
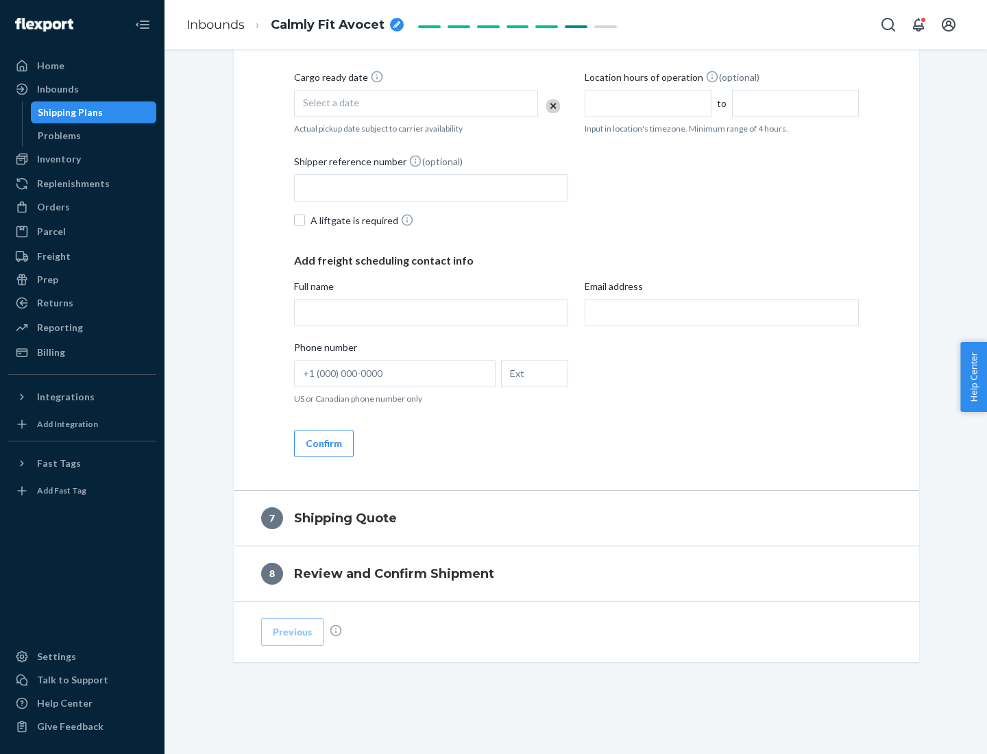
scroll to position [524, 0]
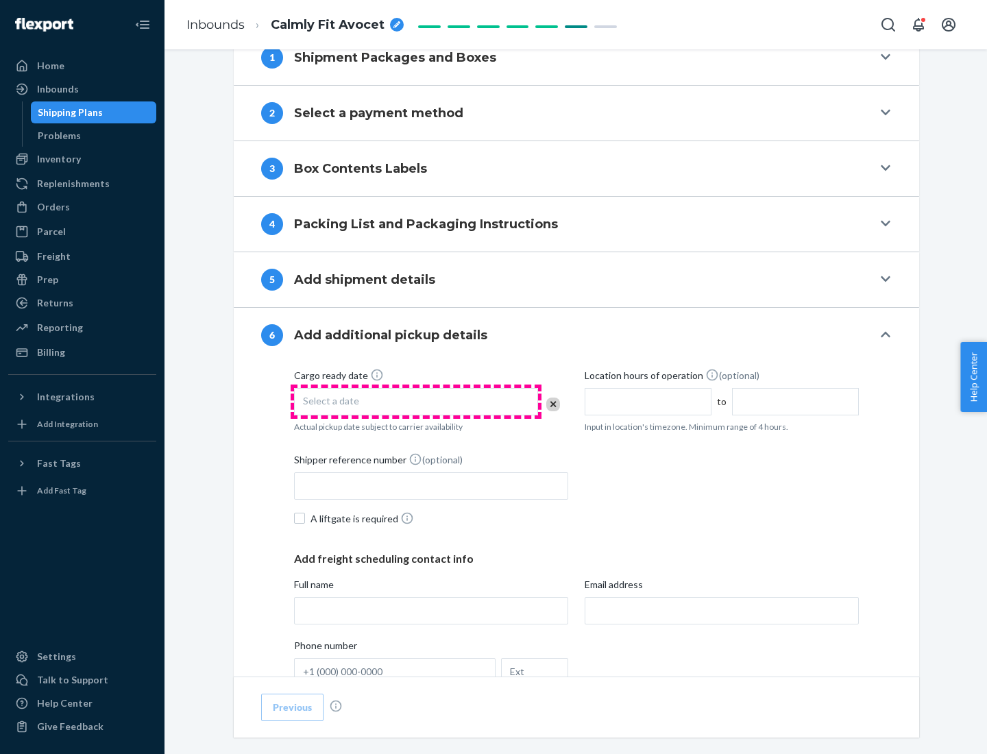
click at [416, 401] on div "Select a date" at bounding box center [416, 401] width 244 height 27
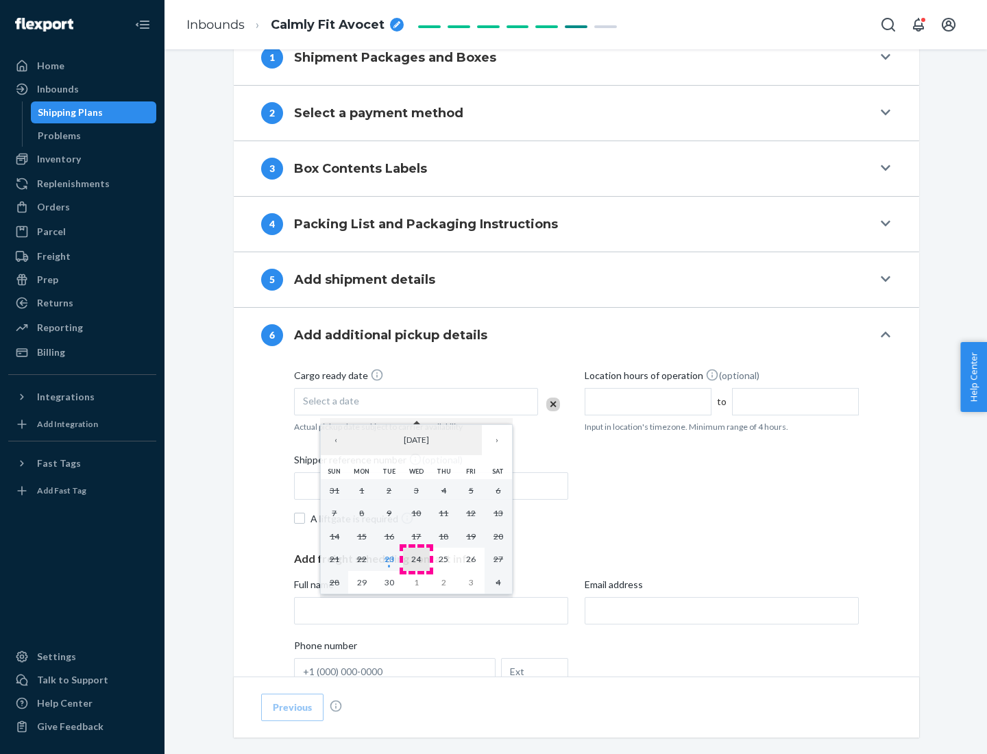
click at [416, 559] on abbr "24" at bounding box center [416, 559] width 10 height 10
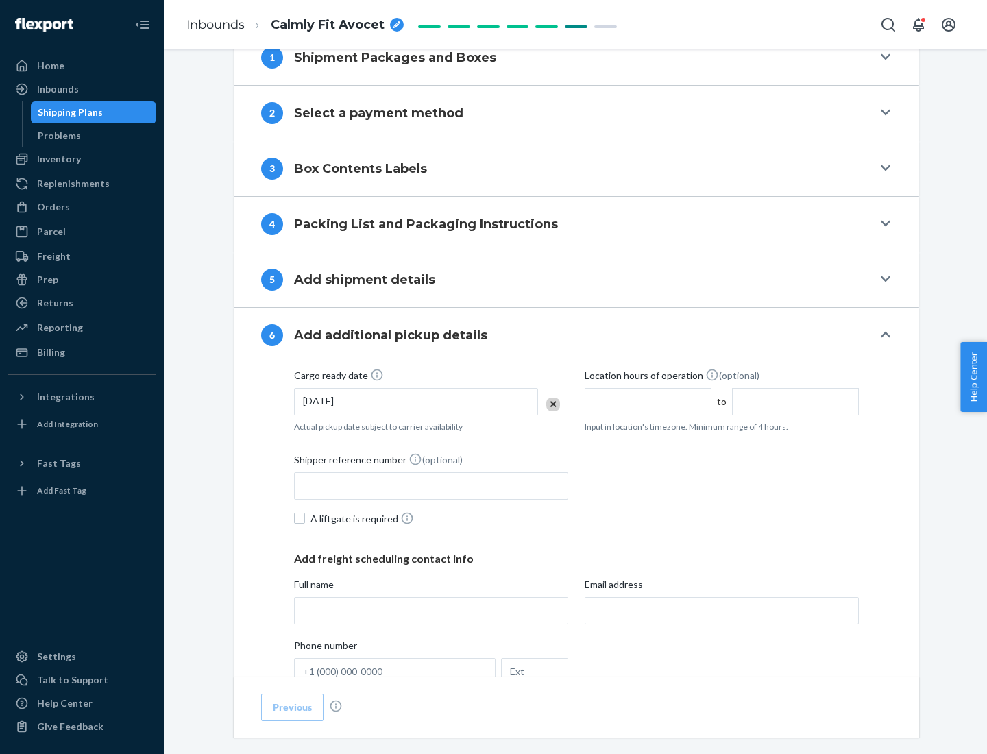
scroll to position [733, 0]
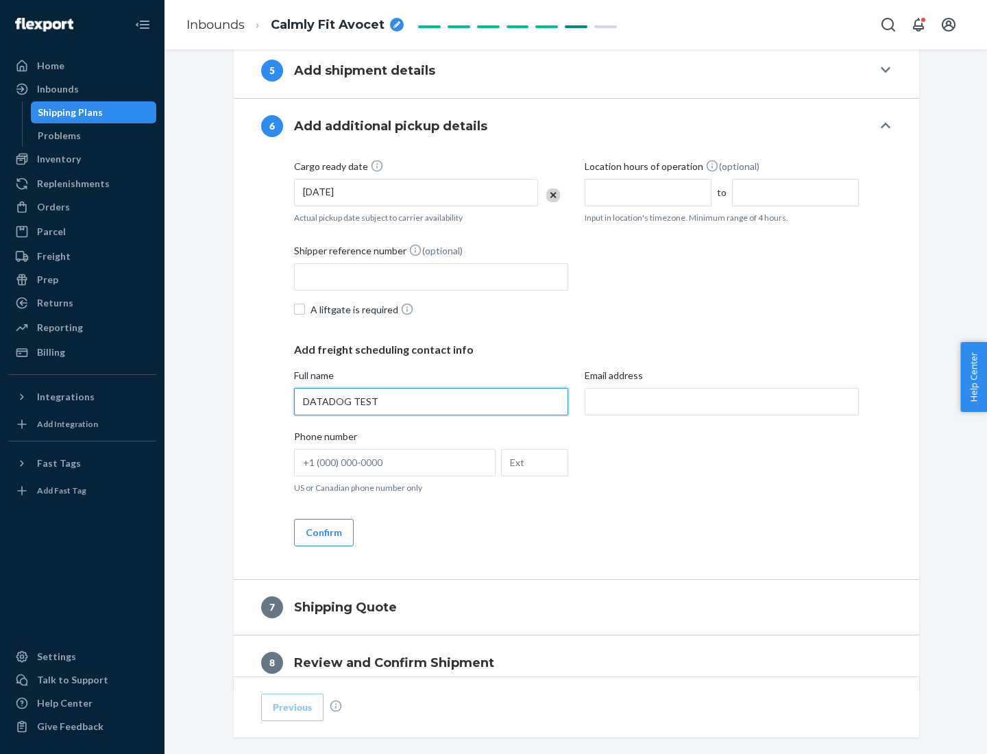
type input "DATADOG TEST"
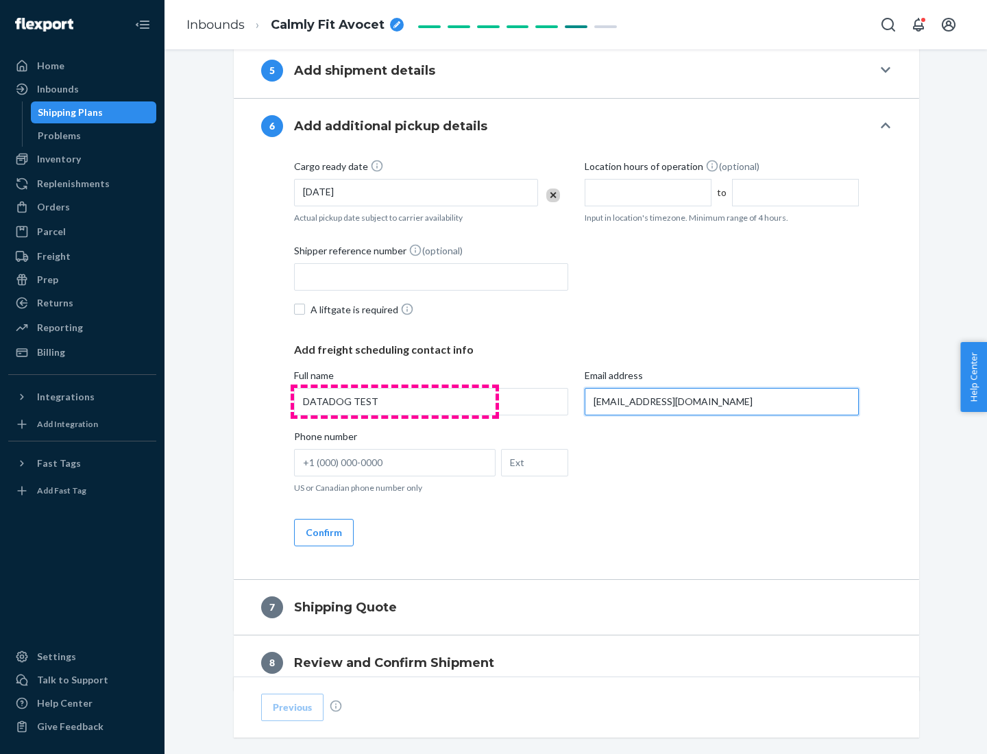
scroll to position [794, 0]
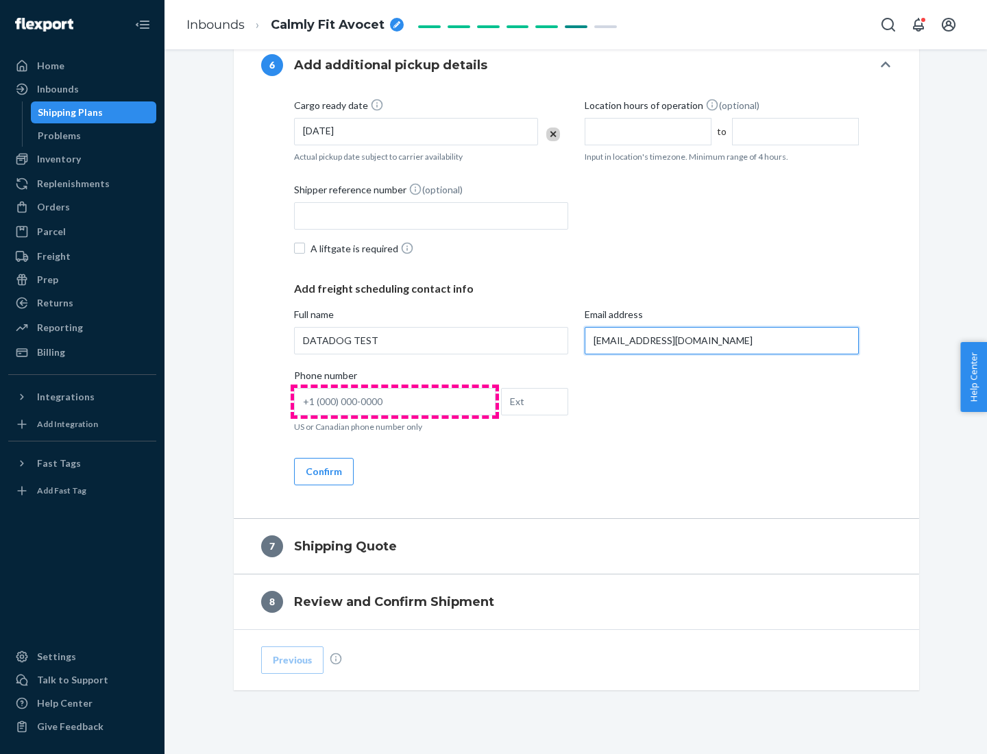
type input "[EMAIL_ADDRESS][DOMAIN_NAME]"
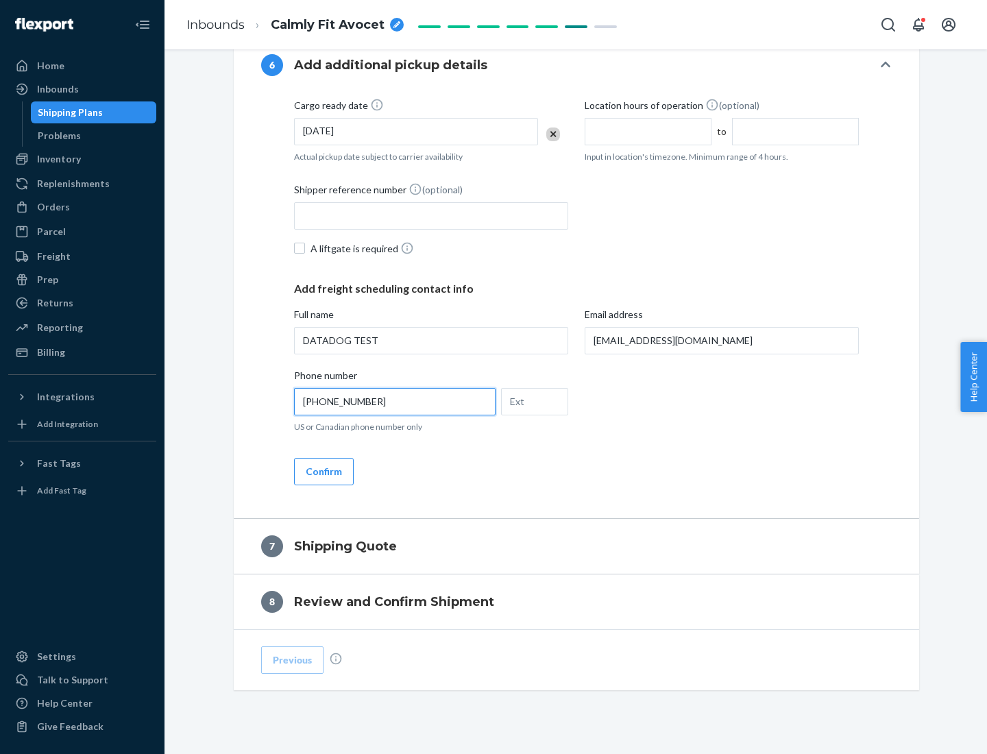
scroll to position [822, 0]
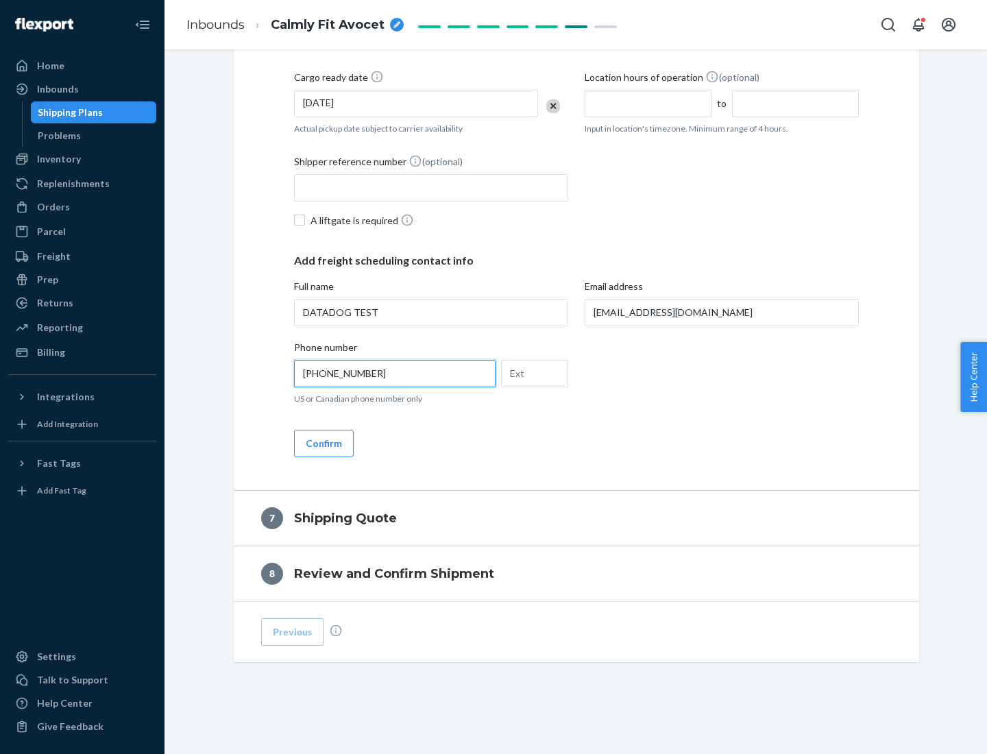
type input "[PHONE_NUMBER]"
click at [323, 443] on button "Confirm" at bounding box center [324, 443] width 60 height 27
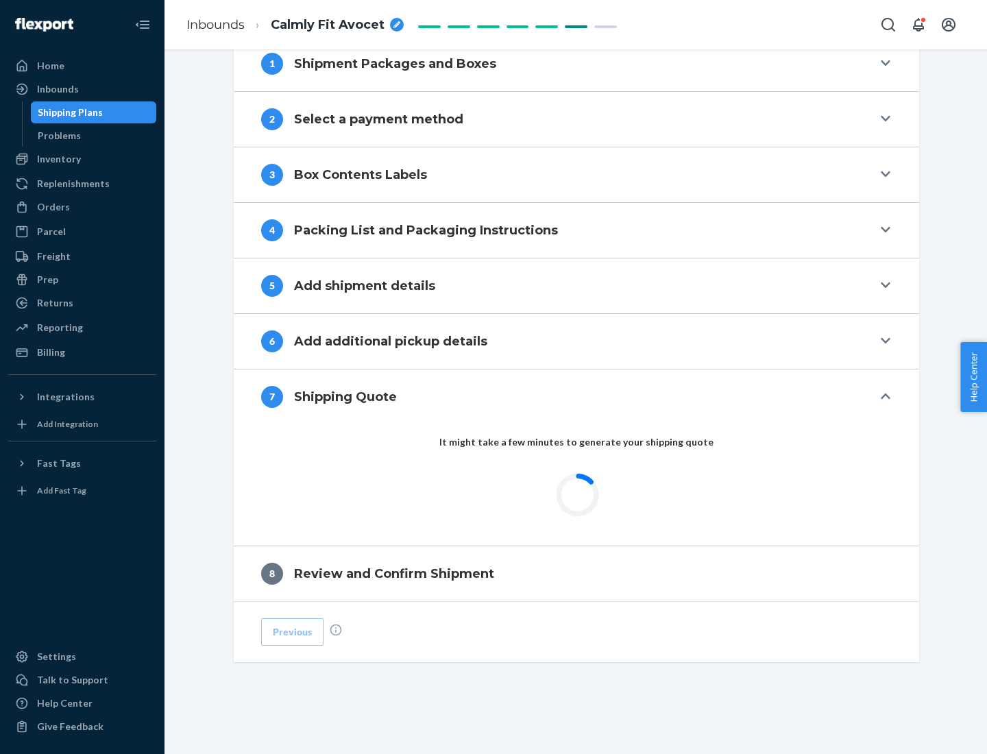
scroll to position [567, 0]
